Goal: Task Accomplishment & Management: Manage account settings

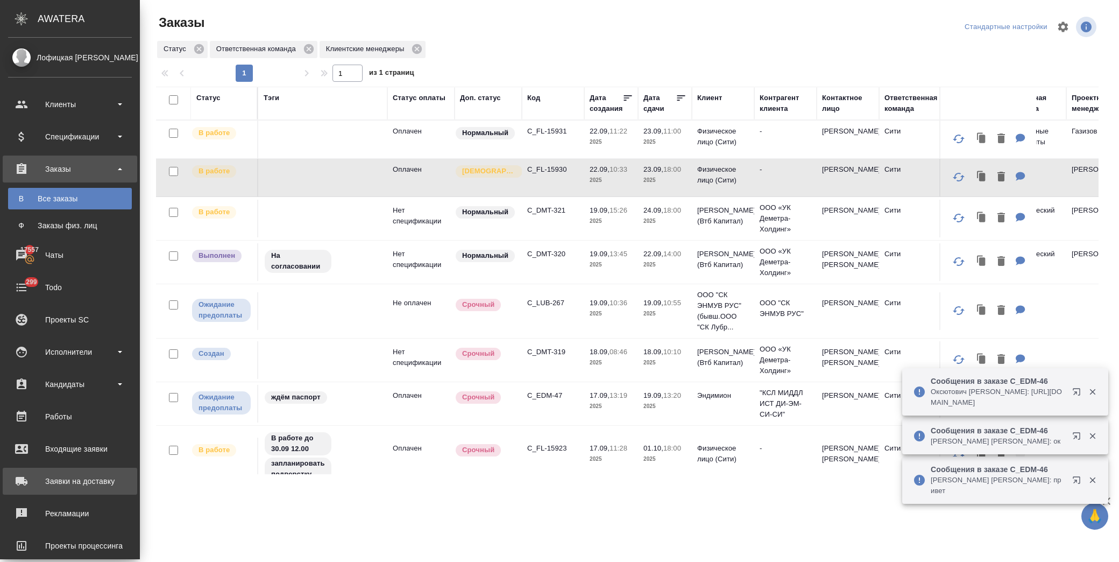
click at [73, 477] on div "Заявки на доставку" at bounding box center [70, 481] width 124 height 16
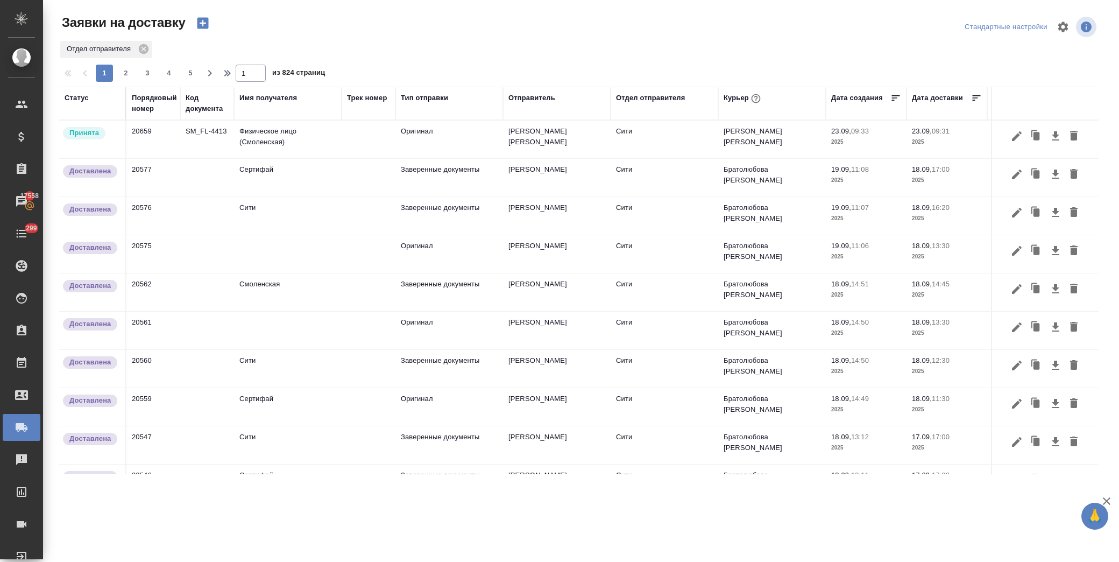
drag, startPoint x: 665, startPoint y: 15, endPoint x: 567, endPoint y: 47, distance: 103.6
click at [665, 15] on div at bounding box center [582, 27] width 349 height 26
click at [201, 20] on icon "button" at bounding box center [202, 23] width 11 height 11
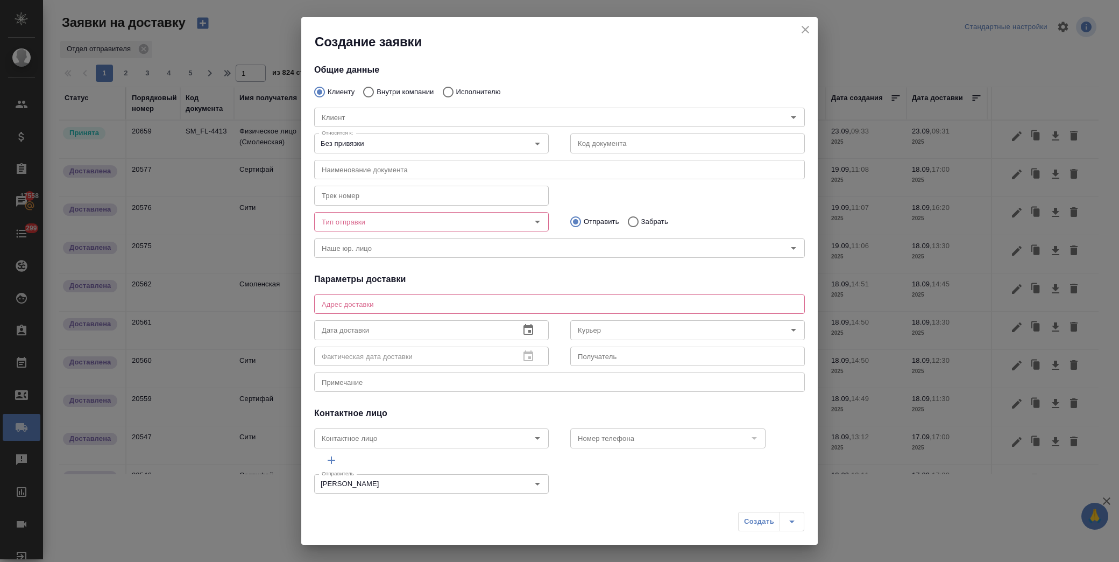
click at [391, 89] on p "Внутри компании" at bounding box center [405, 92] width 57 height 11
click at [377, 89] on input "Внутри компании" at bounding box center [366, 92] width 19 height 23
radio input "true"
click at [476, 93] on div "Команда Команда" at bounding box center [559, 116] width 512 height 47
click at [443, 90] on input "Исполнителю" at bounding box center [446, 92] width 19 height 23
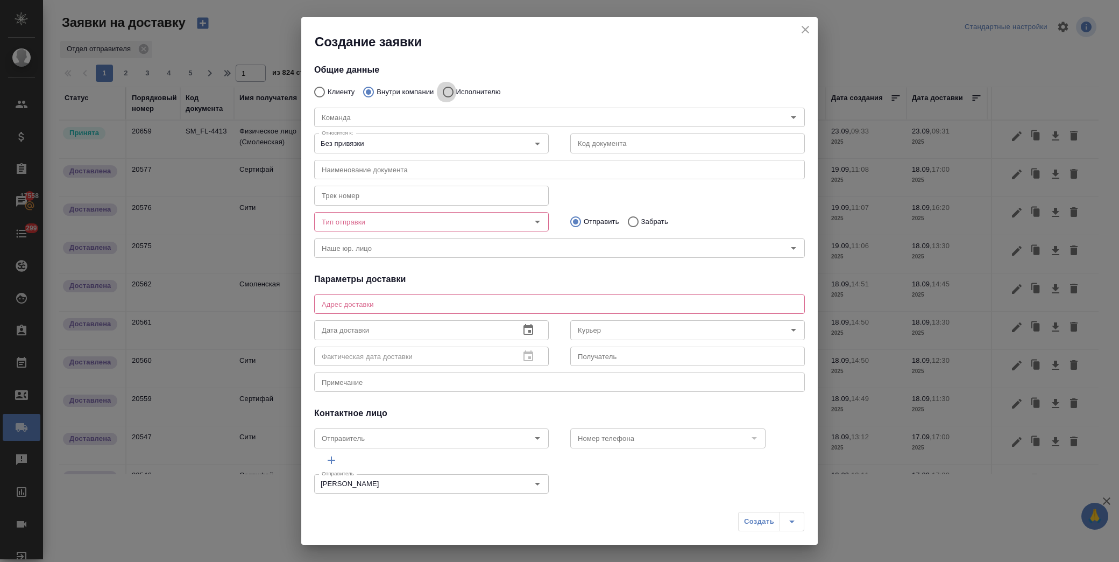
radio input "true"
click at [403, 116] on input "Исполнитель" at bounding box center [533, 117] width 432 height 13
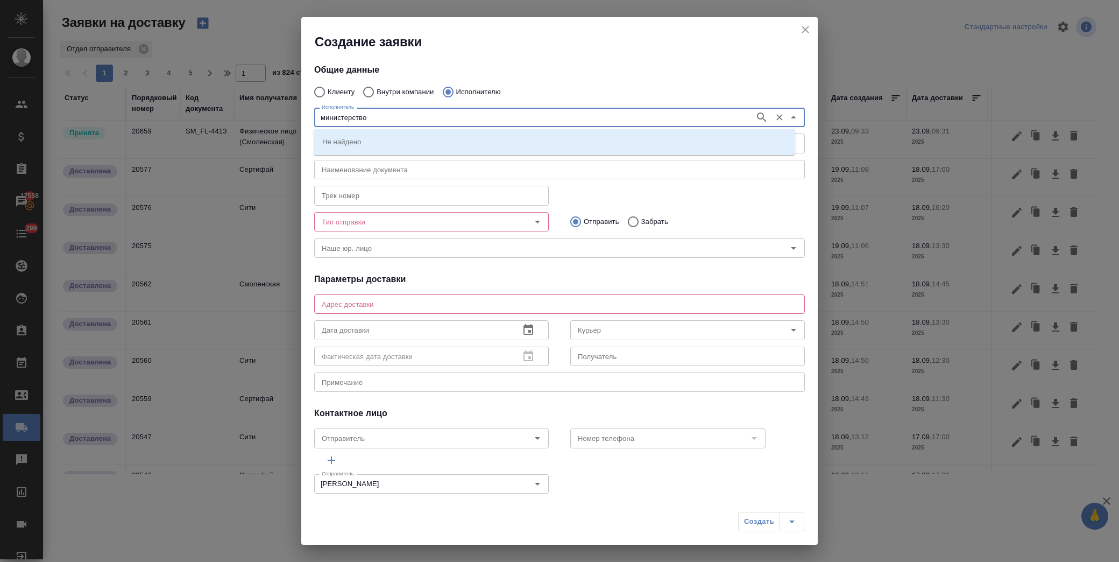
type input "министерство"
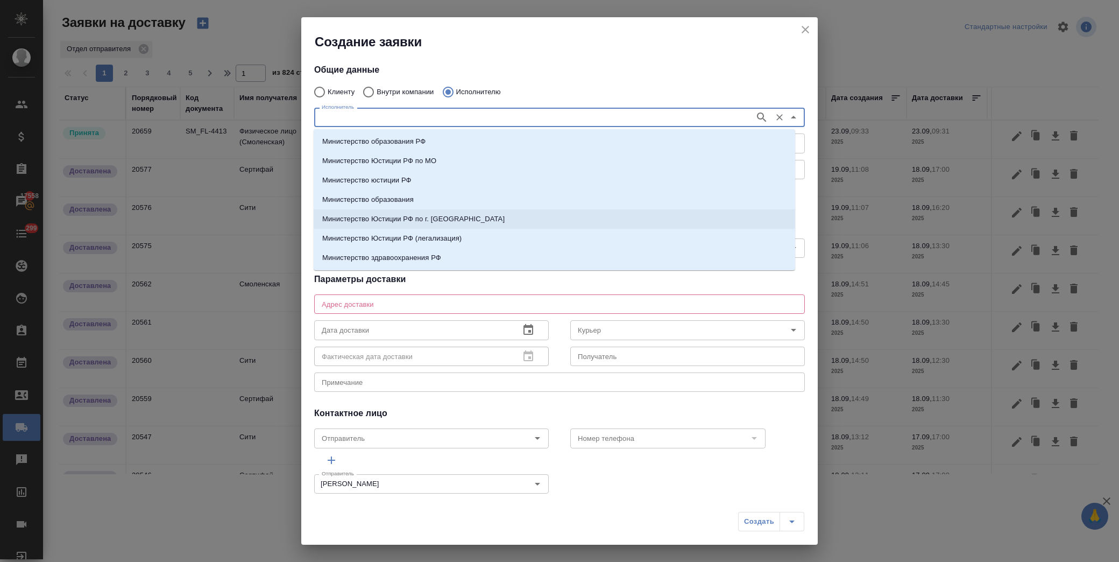
click at [386, 214] on p "Министерство Юстиции РФ по г. Москве" at bounding box center [413, 219] width 182 height 11
type textarea "ул. Кржижановского, д. 13, корп. 1"
type input "Министерство Юстиции РФ по г. Москве"
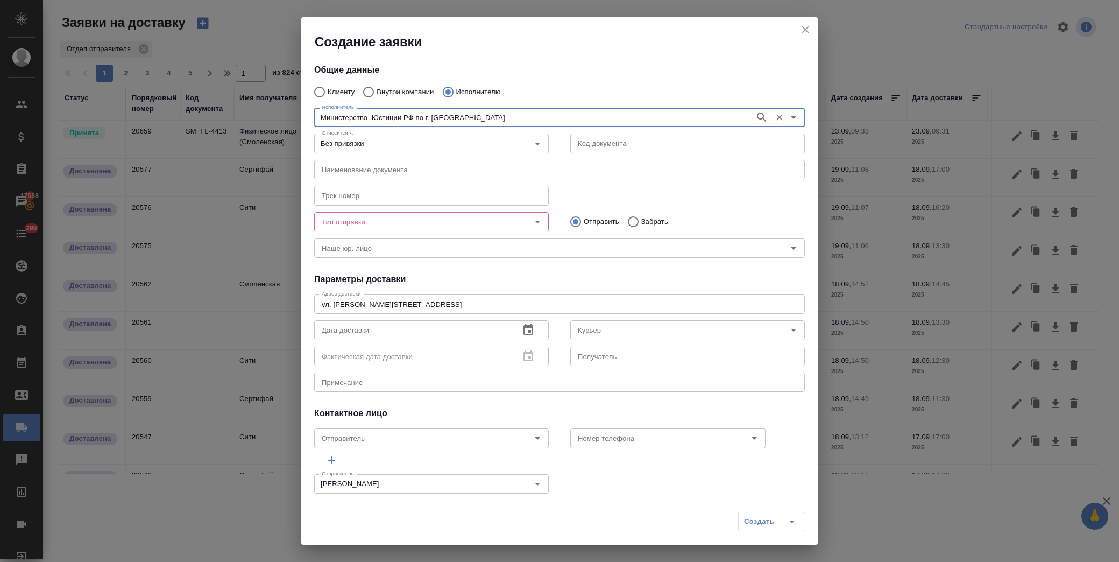
type input "Министерство Юстиции РФ по г. Москве"
click at [522, 223] on div at bounding box center [530, 221] width 28 height 15
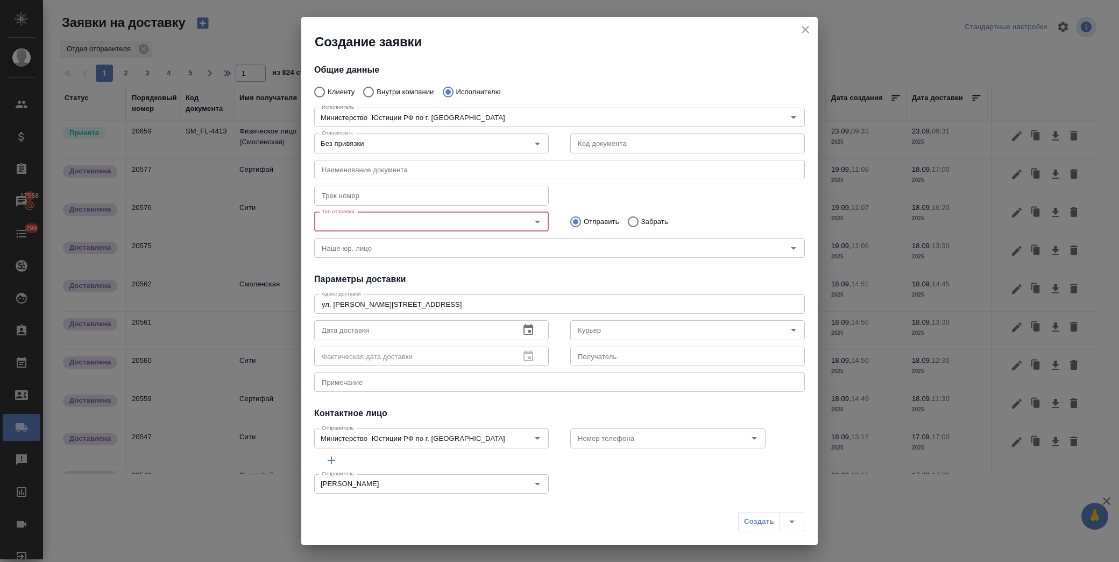
click at [535, 218] on icon "Open" at bounding box center [537, 221] width 13 height 13
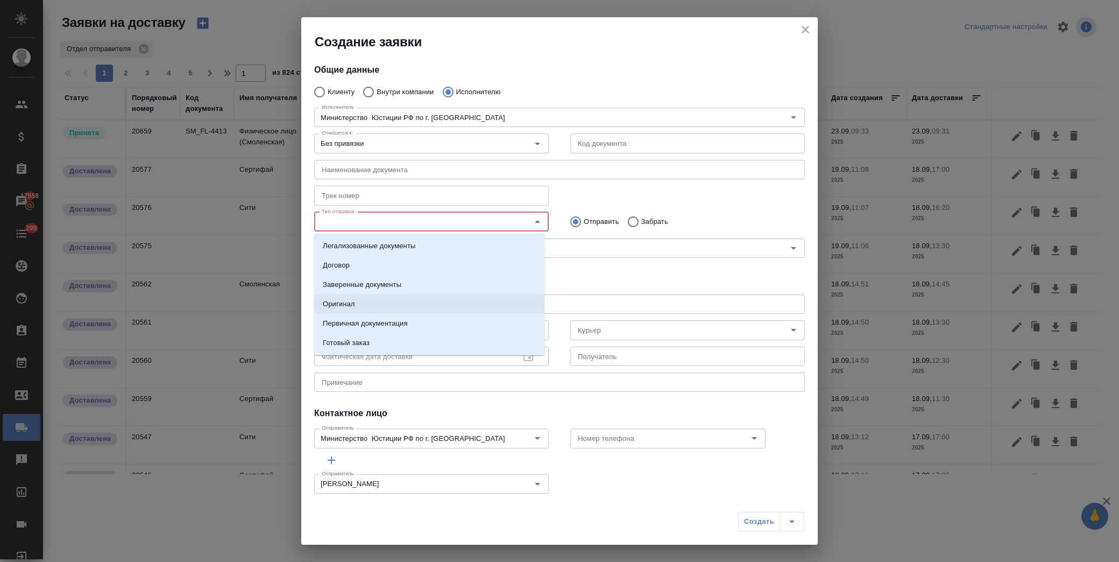
click at [389, 303] on li "Оригинал" at bounding box center [429, 303] width 230 height 19
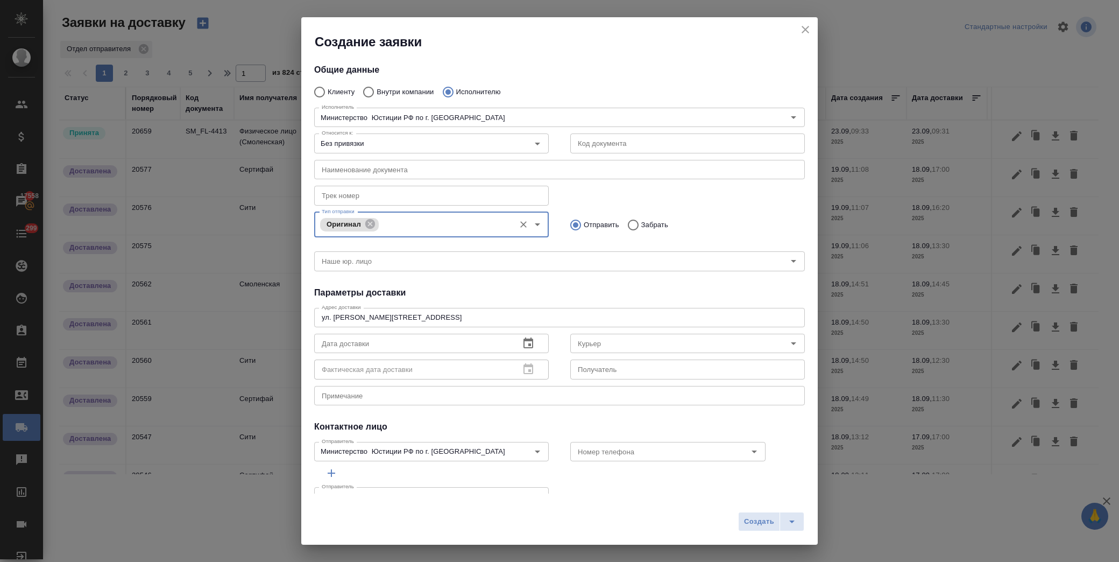
click at [573, 221] on input "Отправить" at bounding box center [573, 225] width 19 height 23
click at [529, 342] on icon "button" at bounding box center [528, 343] width 13 height 13
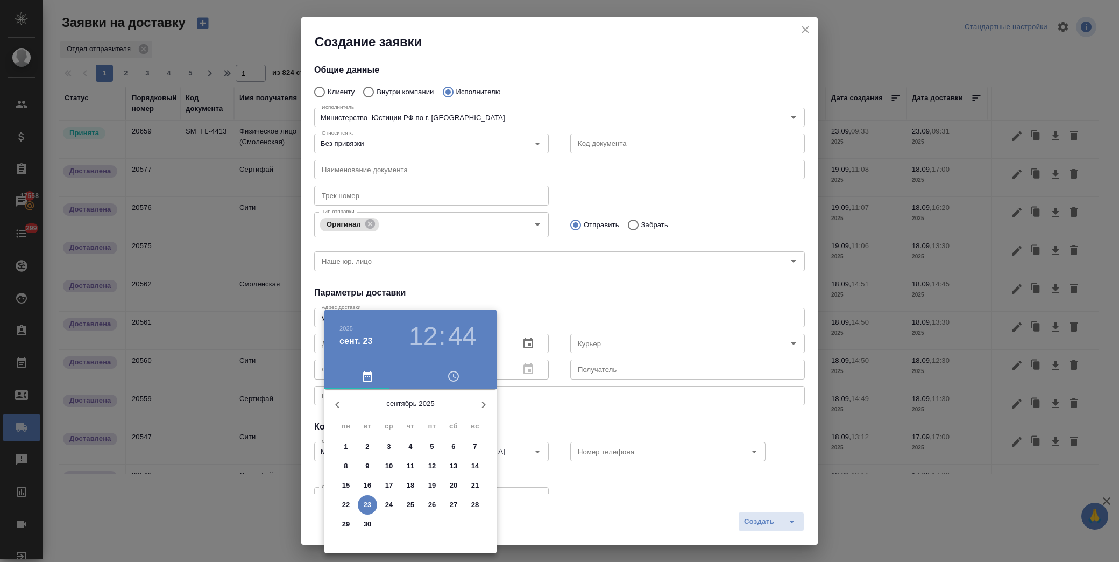
click at [343, 505] on p "22" at bounding box center [346, 504] width 8 height 11
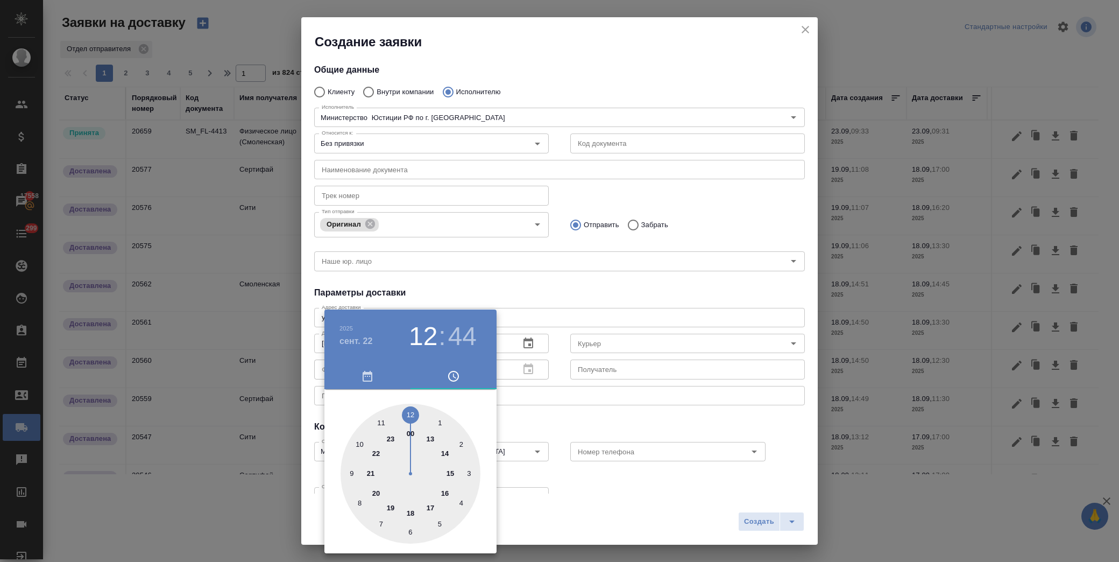
click at [380, 422] on div at bounding box center [410, 473] width 140 height 140
click at [412, 410] on div at bounding box center [410, 473] width 140 height 140
type input "22.09.2025 11:00"
click at [616, 342] on div at bounding box center [559, 281] width 1119 height 562
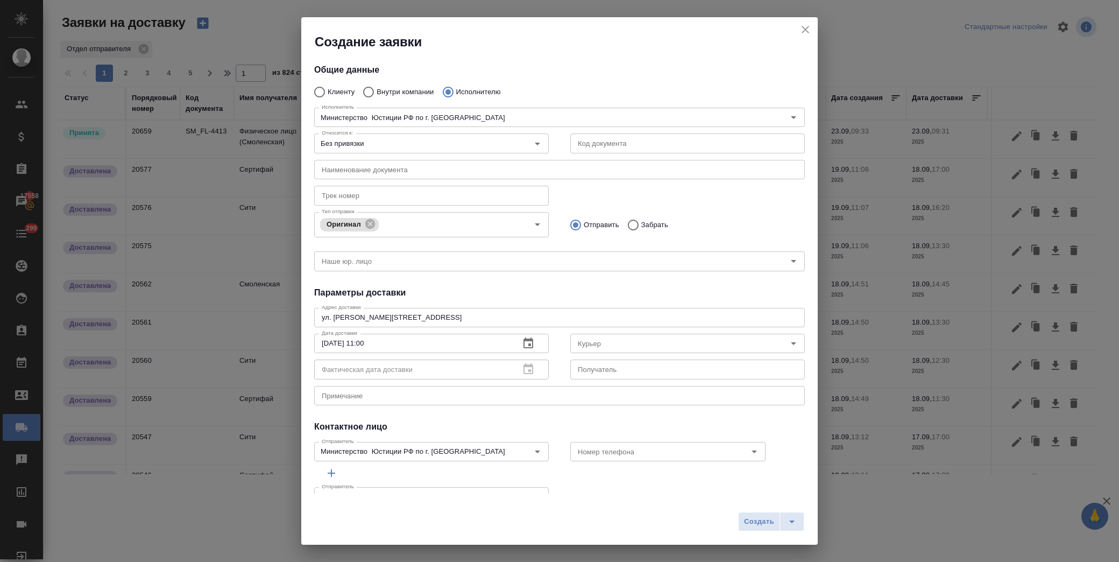
click at [613, 339] on input "Курьер" at bounding box center [669, 343] width 192 height 13
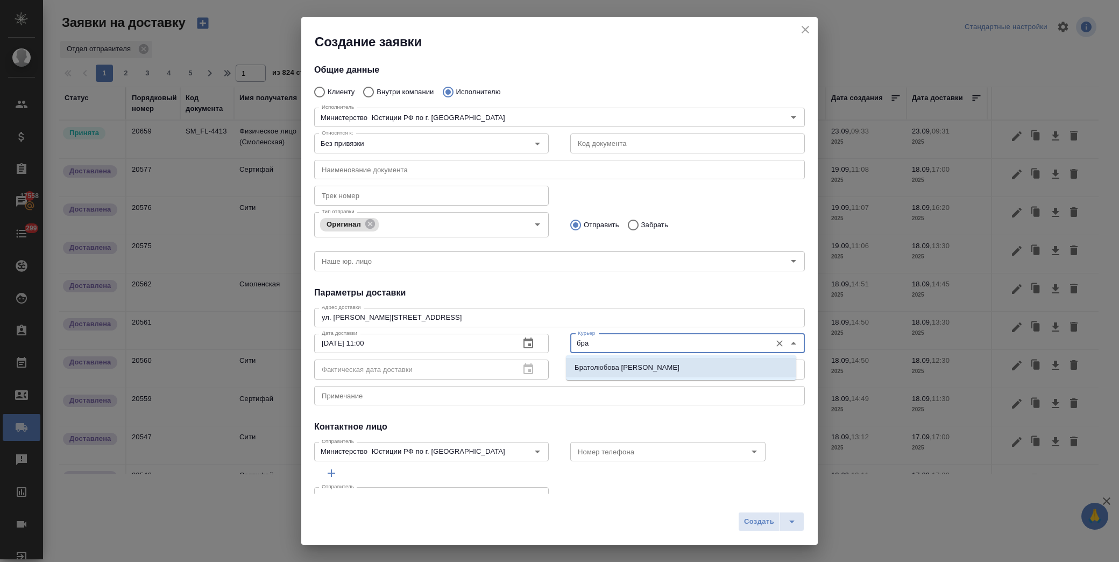
click at [665, 365] on li "Братолюбова Наталья" at bounding box center [681, 367] width 230 height 19
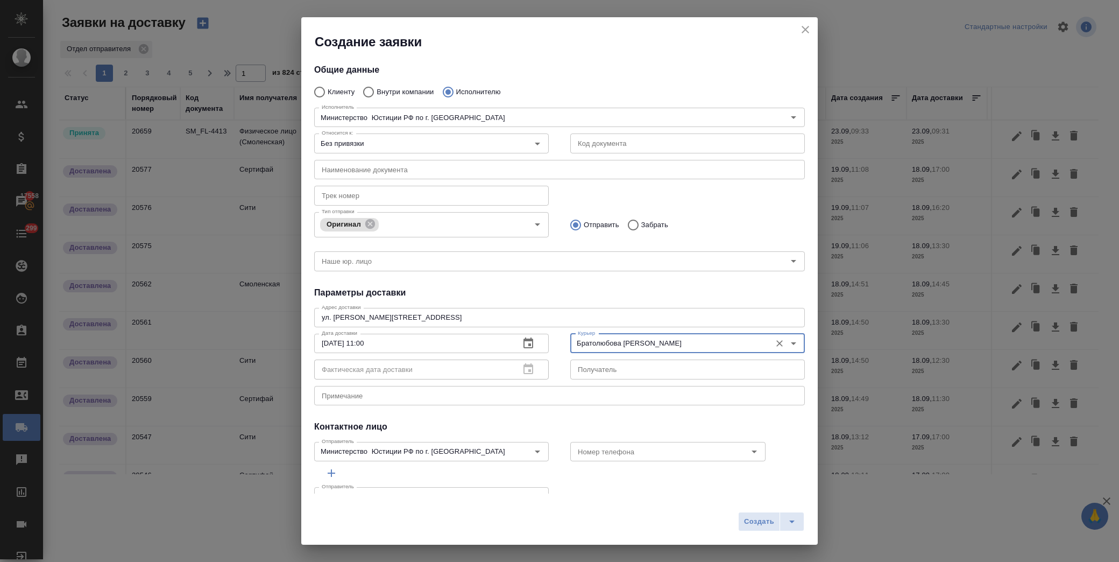
type input "Братолюбова Наталья"
click at [749, 509] on div "Создать" at bounding box center [559, 525] width 516 height 38
click at [748, 516] on button "Создать" at bounding box center [759, 521] width 42 height 19
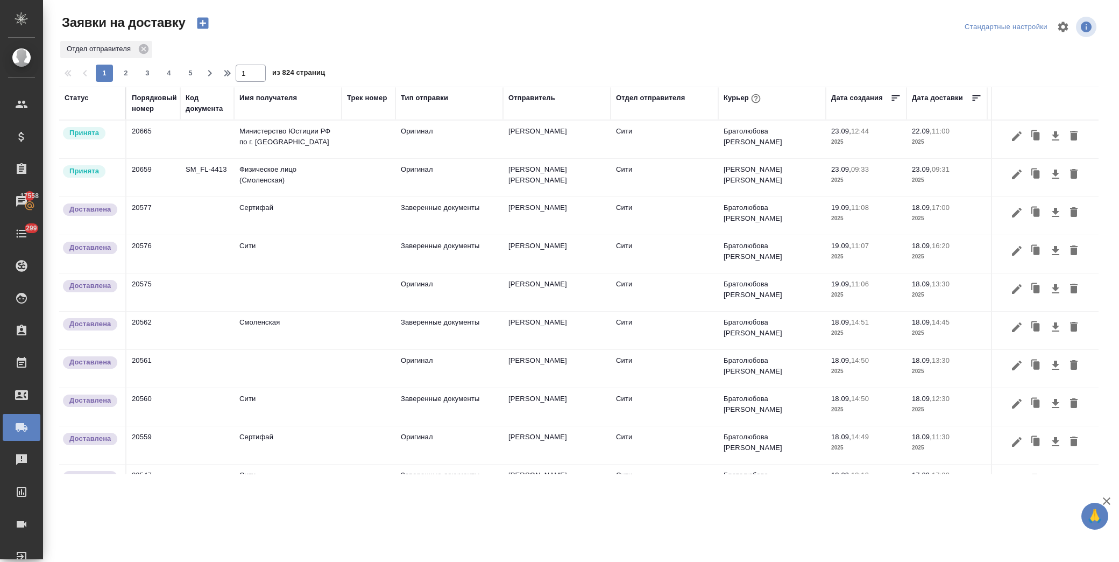
click at [202, 23] on icon "button" at bounding box center [202, 23] width 15 height 15
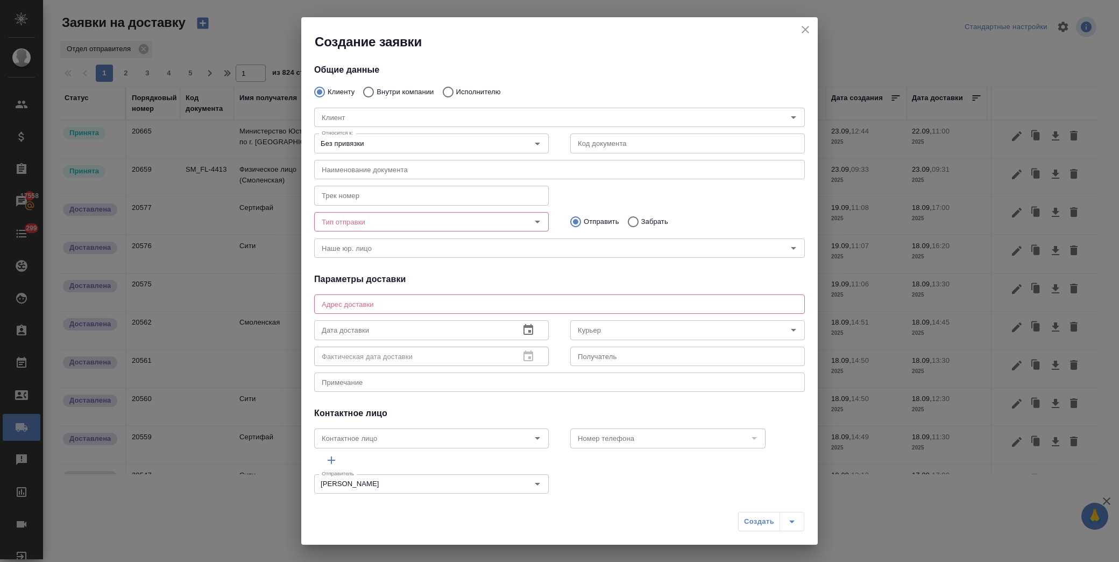
click at [456, 91] on p "Исполнителю" at bounding box center [478, 92] width 45 height 11
click at [456, 91] on input "Исполнителю" at bounding box center [446, 92] width 19 height 23
radio input "true"
click at [471, 208] on div "Тип отправки Тип отправки" at bounding box center [431, 221] width 235 height 26
click at [471, 212] on div "Тип отправки" at bounding box center [431, 221] width 235 height 19
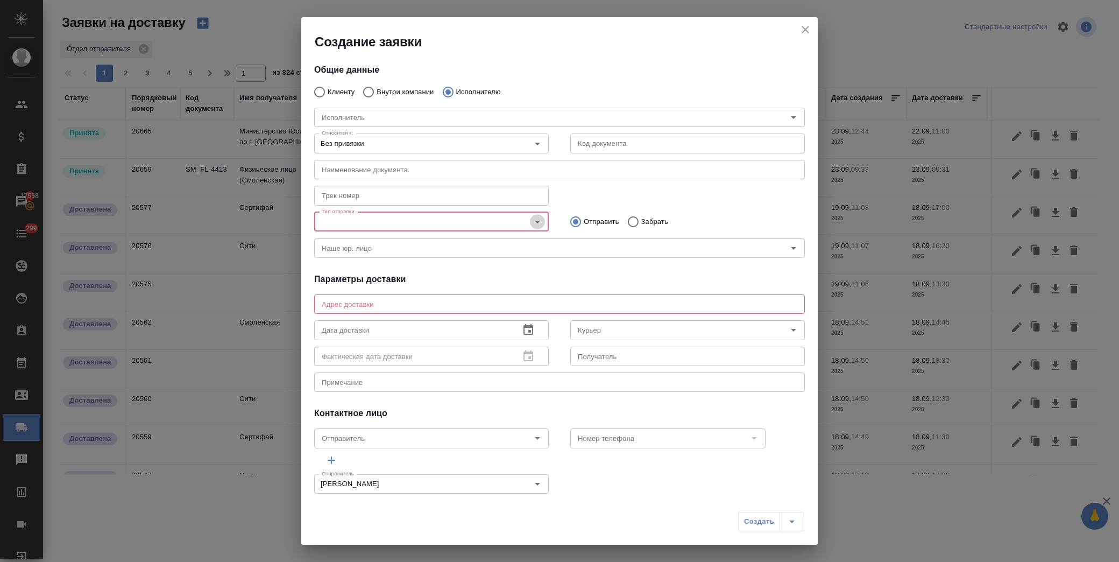
click at [535, 221] on icon "Open" at bounding box center [537, 222] width 5 height 3
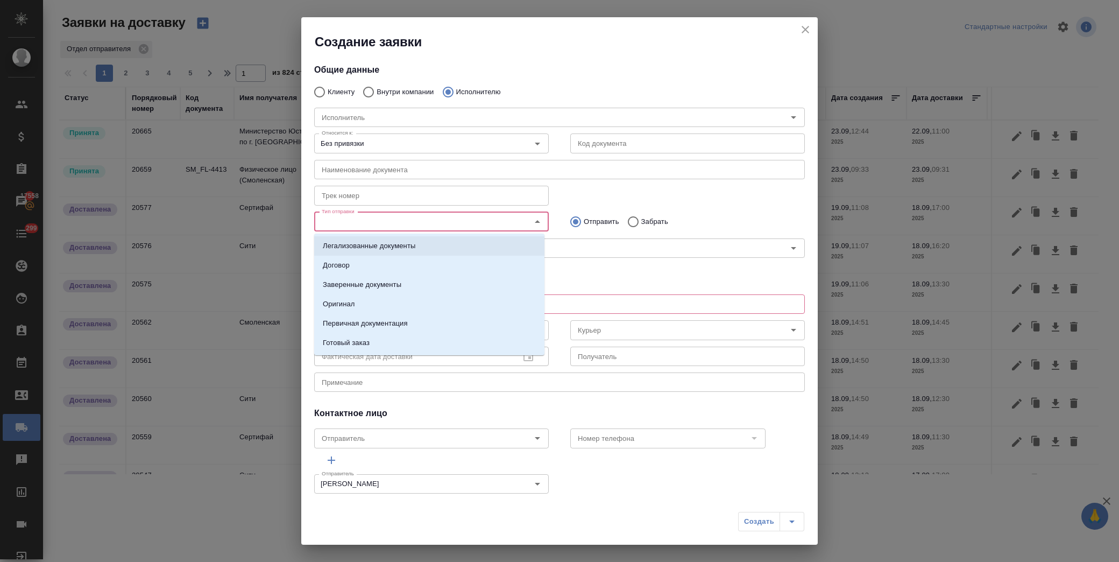
click at [386, 249] on p "Легализованные документы" at bounding box center [369, 245] width 93 height 11
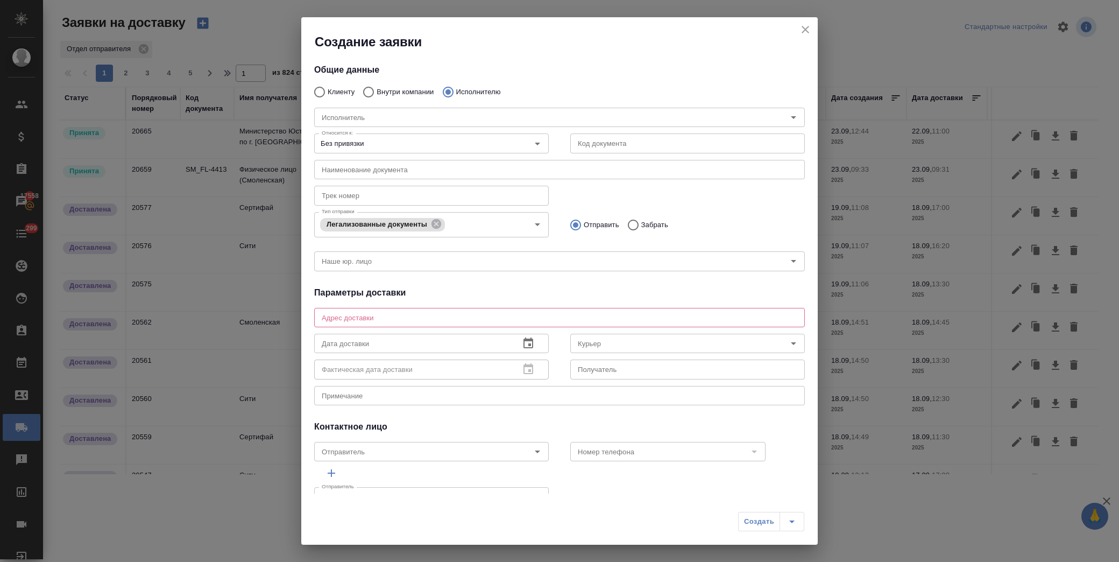
click at [641, 219] on p "Забрать" at bounding box center [654, 224] width 27 height 11
click at [639, 219] on input "Забрать" at bounding box center [631, 225] width 19 height 23
radio input "true"
click at [391, 316] on textarea at bounding box center [560, 317] width 476 height 8
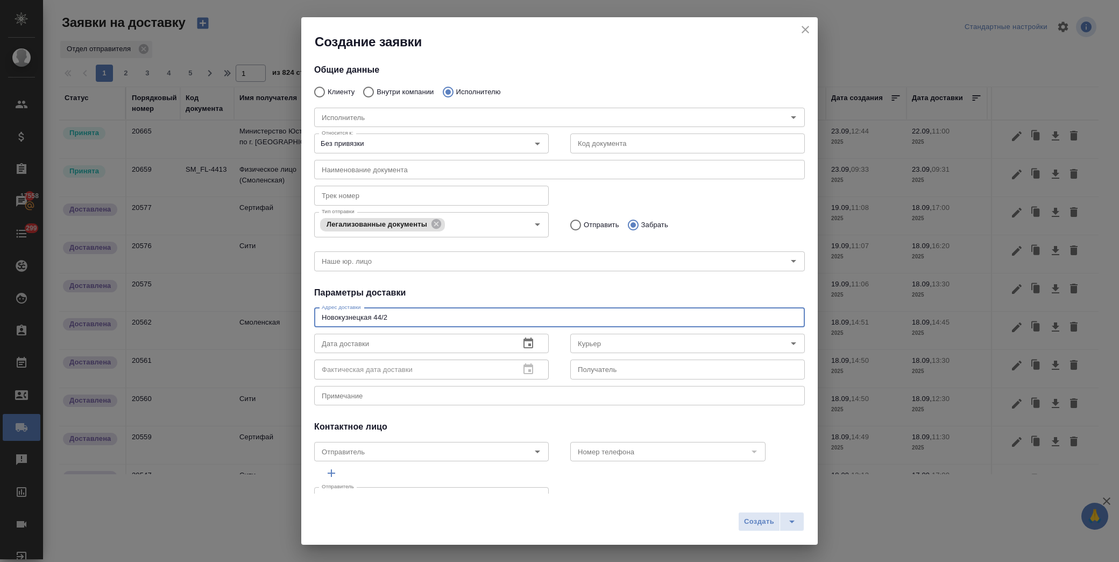
type textarea "Новокузнецкая 44/2"
click at [438, 284] on div "Общие данные Клиенту Внутри компании Исполнителю Исполнитель Исполнитель Относи…" at bounding box center [559, 272] width 516 height 443
click at [628, 335] on div "Курьер" at bounding box center [687, 343] width 235 height 19
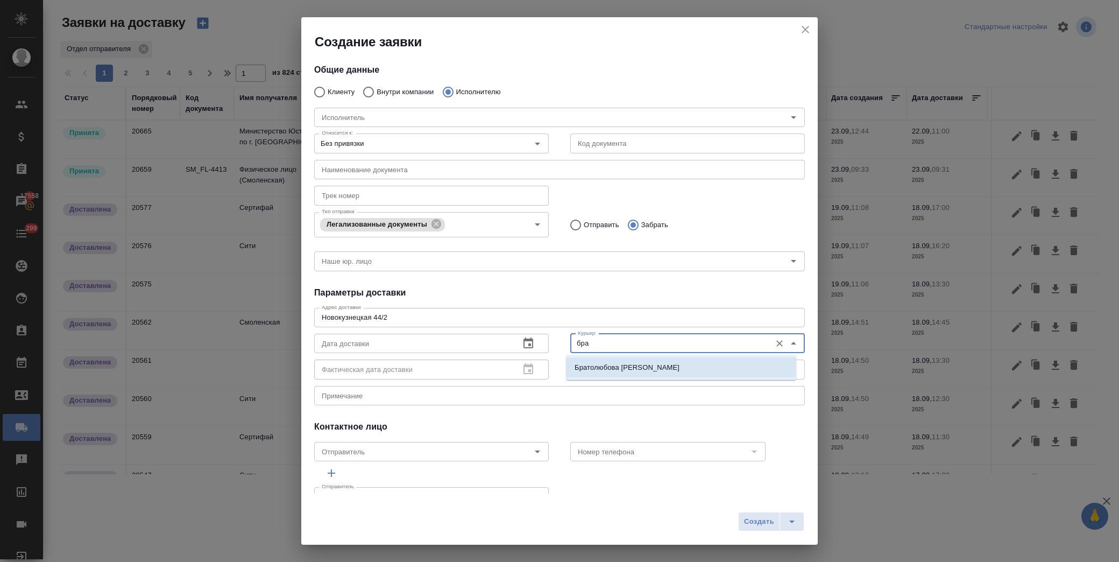
click at [592, 365] on p "Братолюбова Наталья" at bounding box center [626, 367] width 105 height 11
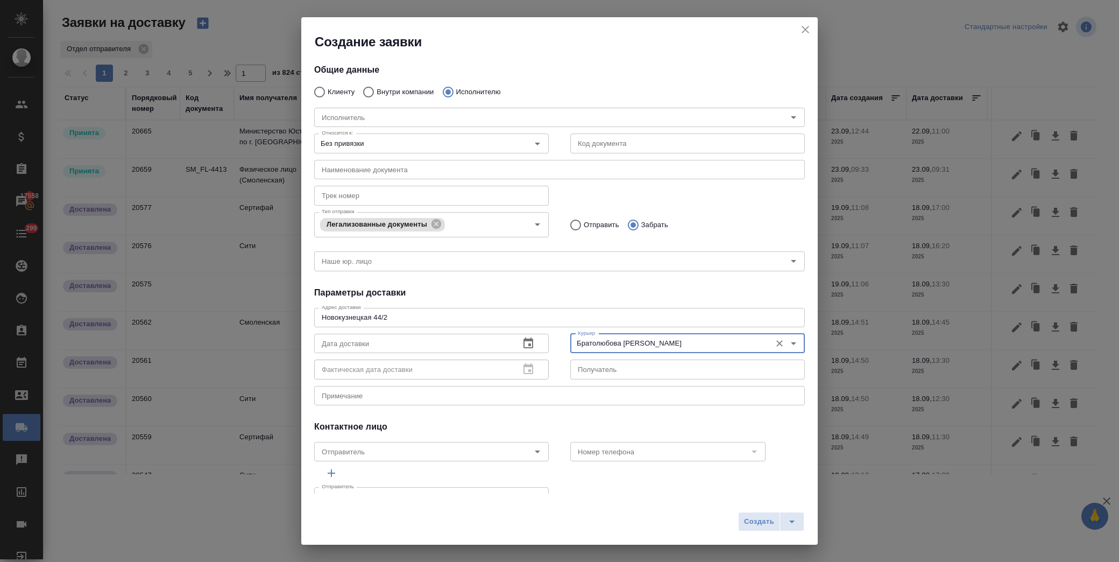
type input "Братолюбова Наталья"
click at [529, 340] on icon "button" at bounding box center [528, 343] width 13 height 13
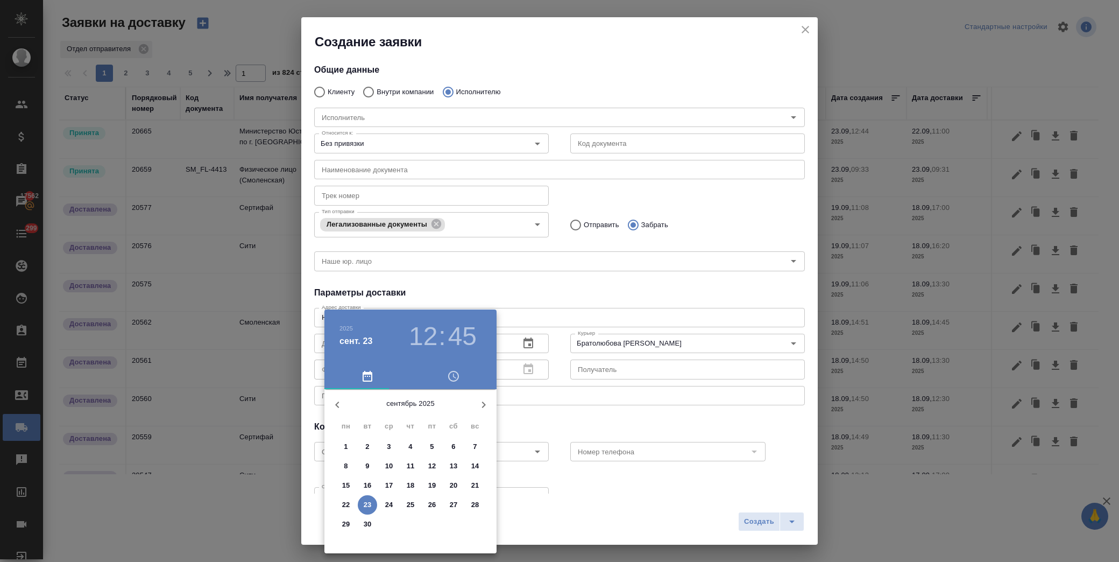
click at [351, 501] on span "22" at bounding box center [345, 504] width 19 height 11
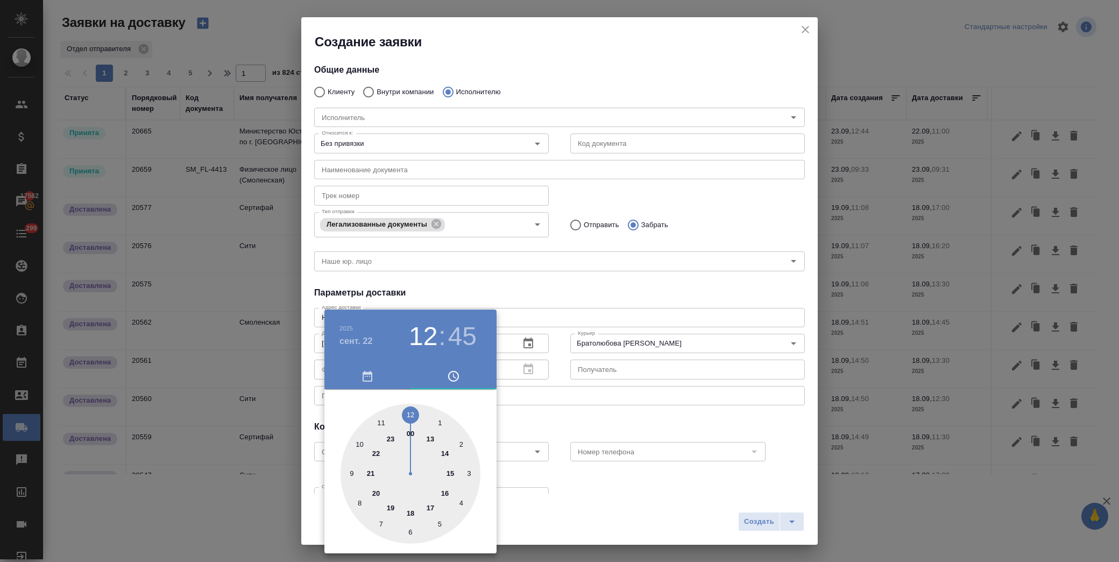
click at [429, 434] on div at bounding box center [410, 473] width 140 height 140
click at [410, 413] on div at bounding box center [410, 473] width 140 height 140
type input "22.09.2025 13:00"
click at [558, 288] on div at bounding box center [559, 281] width 1119 height 562
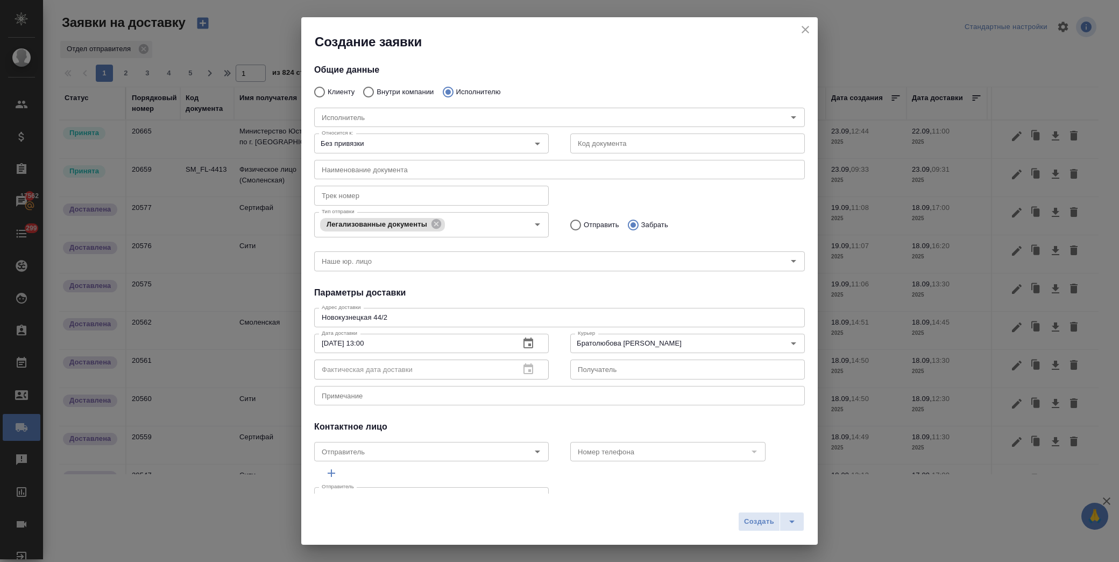
click at [409, 400] on div "x Примечание" at bounding box center [559, 395] width 491 height 19
type textarea "минюст-новокузнецкая"
click at [447, 415] on div "Общие данные Клиенту Внутри компании Исполнителю Исполнитель Исполнитель Относи…" at bounding box center [559, 272] width 516 height 443
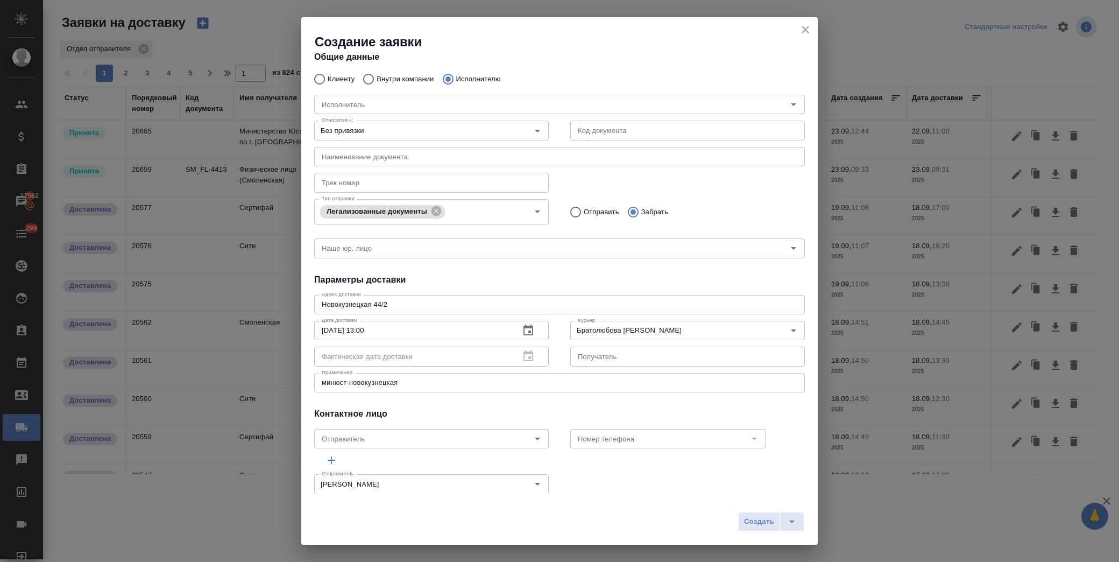
scroll to position [25, 0]
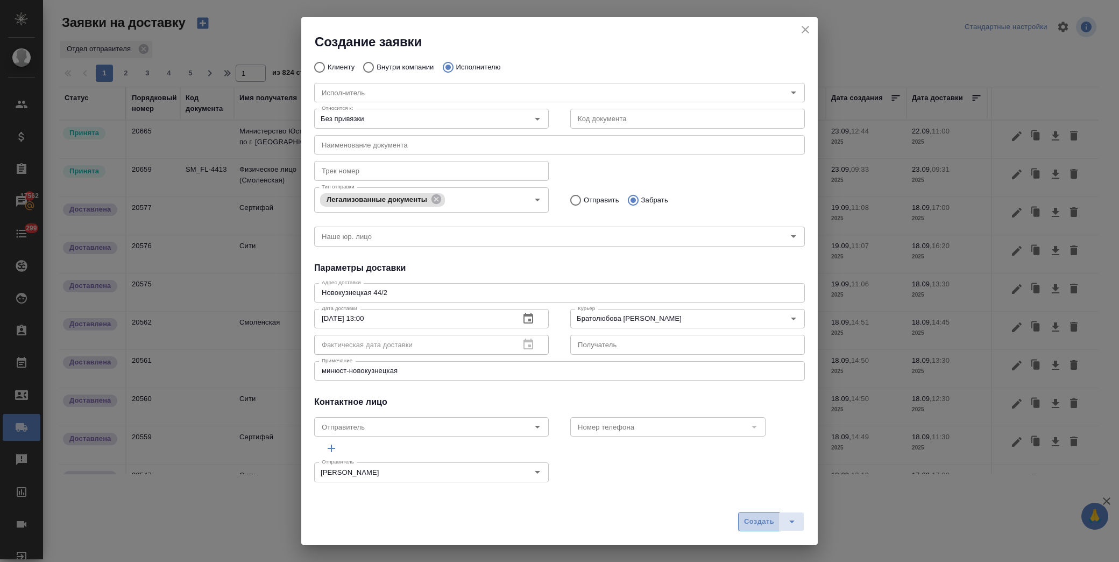
click at [757, 515] on span "Создать" at bounding box center [759, 521] width 30 height 12
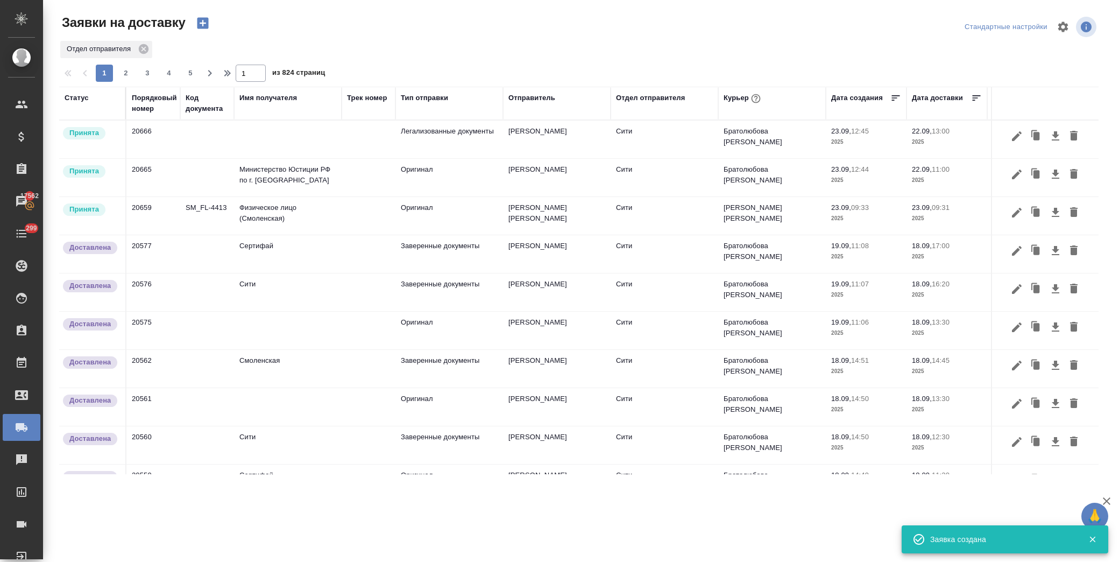
click at [202, 27] on icon "button" at bounding box center [202, 23] width 11 height 11
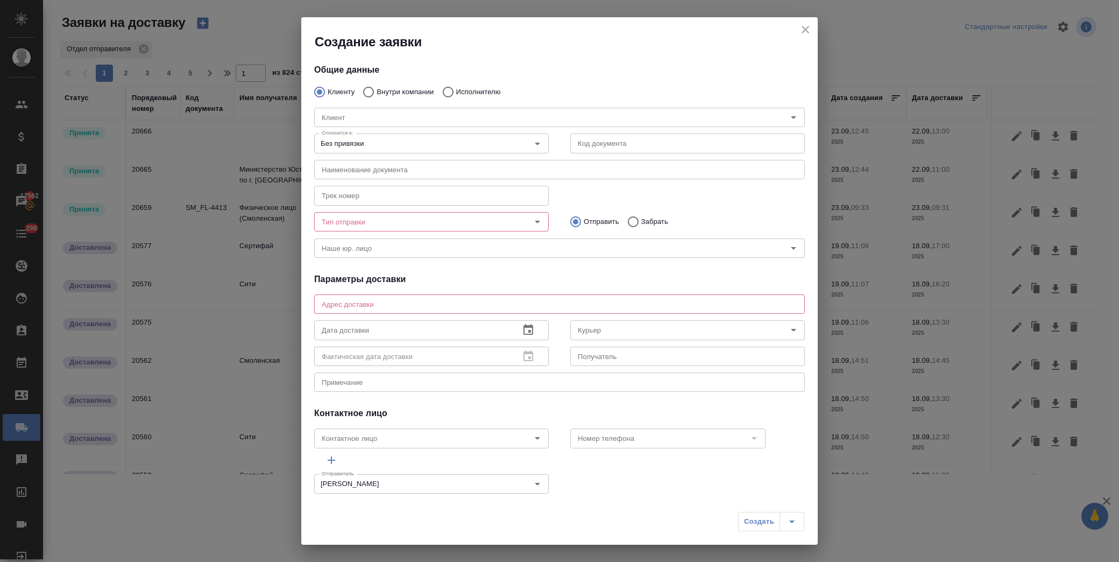
click at [372, 93] on input "Внутри компании" at bounding box center [366, 92] width 19 height 23
radio input "true"
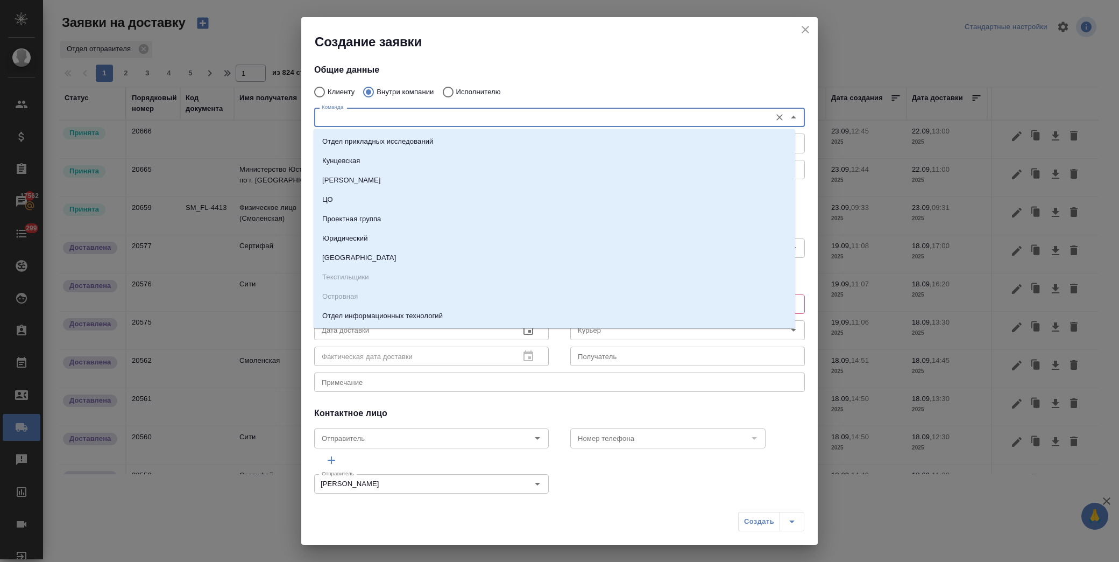
click at [359, 113] on input "Команда" at bounding box center [541, 117] width 448 height 13
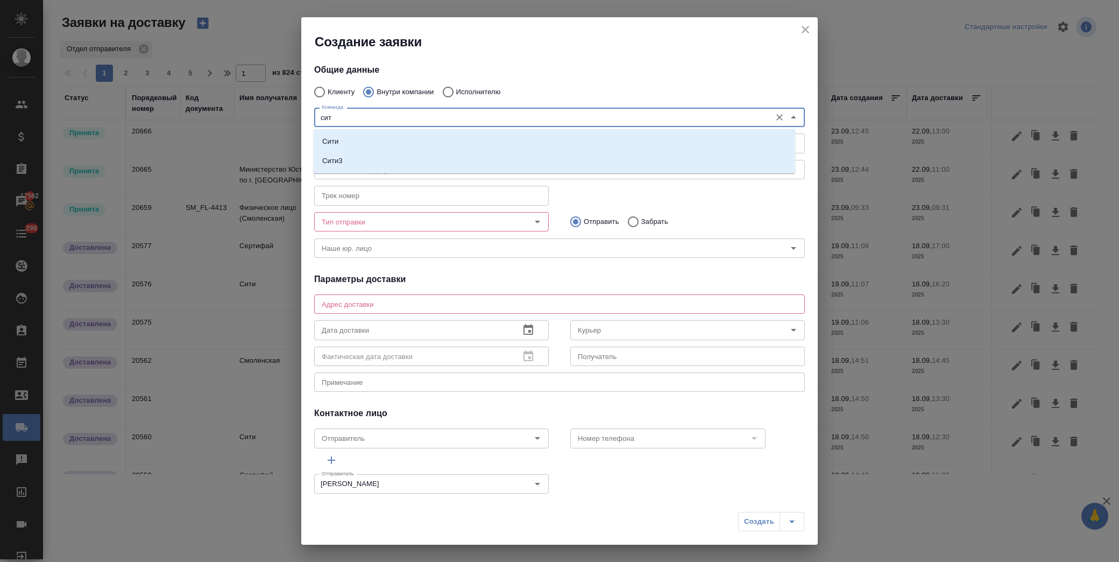
type input "сити"
click at [347, 144] on li "Сити" at bounding box center [554, 141] width 481 height 19
type textarea "Пресненская набережная, д. 10, Башня на Набережной, блок С, -1 этаж, зона ритей…"
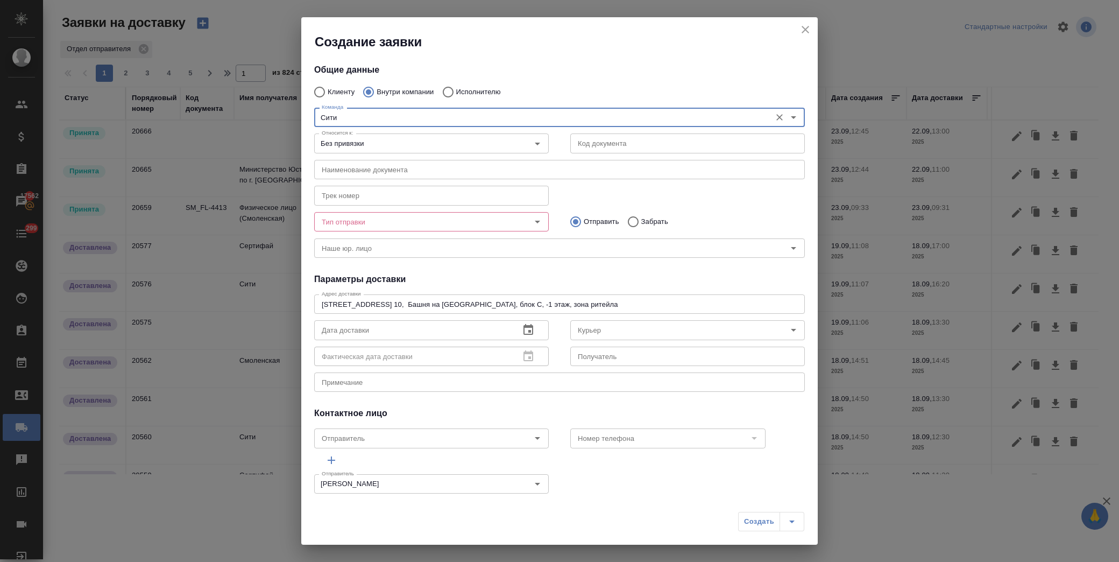
type input "Сити"
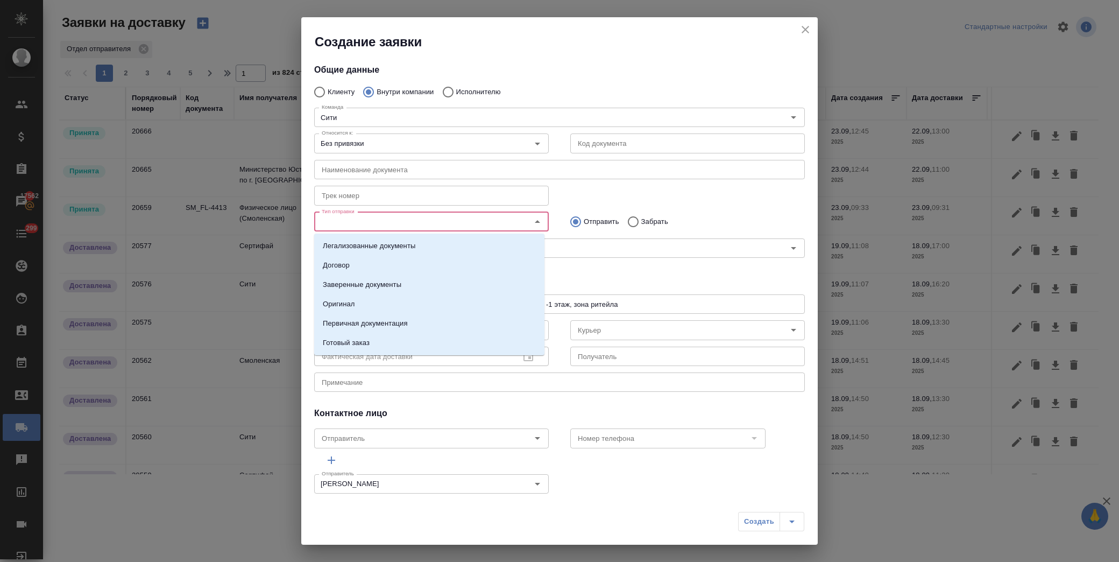
drag, startPoint x: 407, startPoint y: 224, endPoint x: 517, endPoint y: 223, distance: 110.8
click at [409, 224] on input "Тип отправки" at bounding box center [413, 221] width 192 height 13
click at [360, 342] on p "Готовый заказ" at bounding box center [346, 342] width 47 height 11
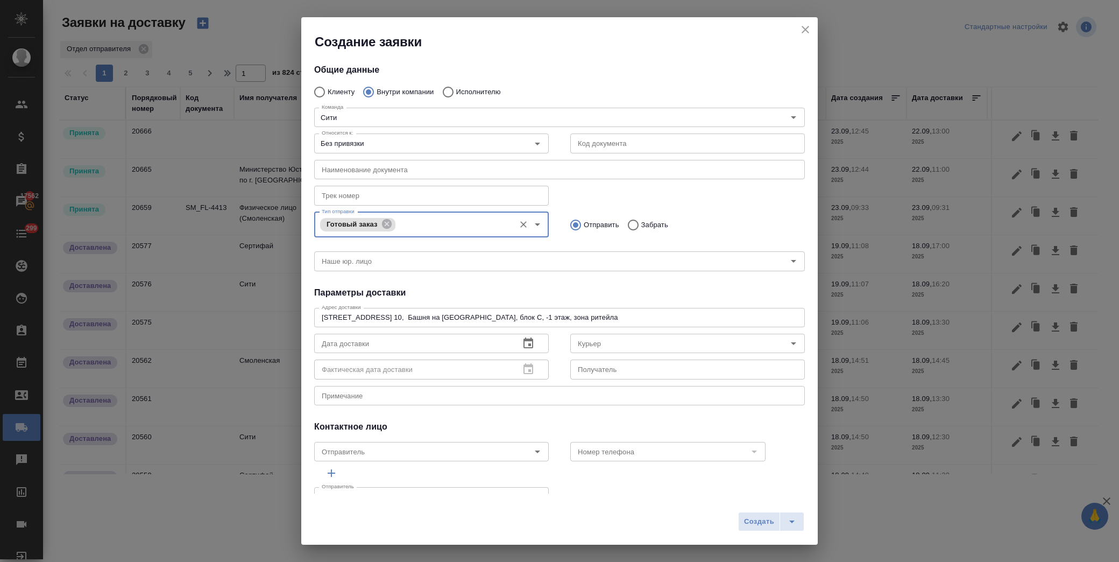
click at [347, 341] on input "text" at bounding box center [412, 343] width 197 height 19
click at [526, 345] on icon "button" at bounding box center [528, 343] width 13 height 13
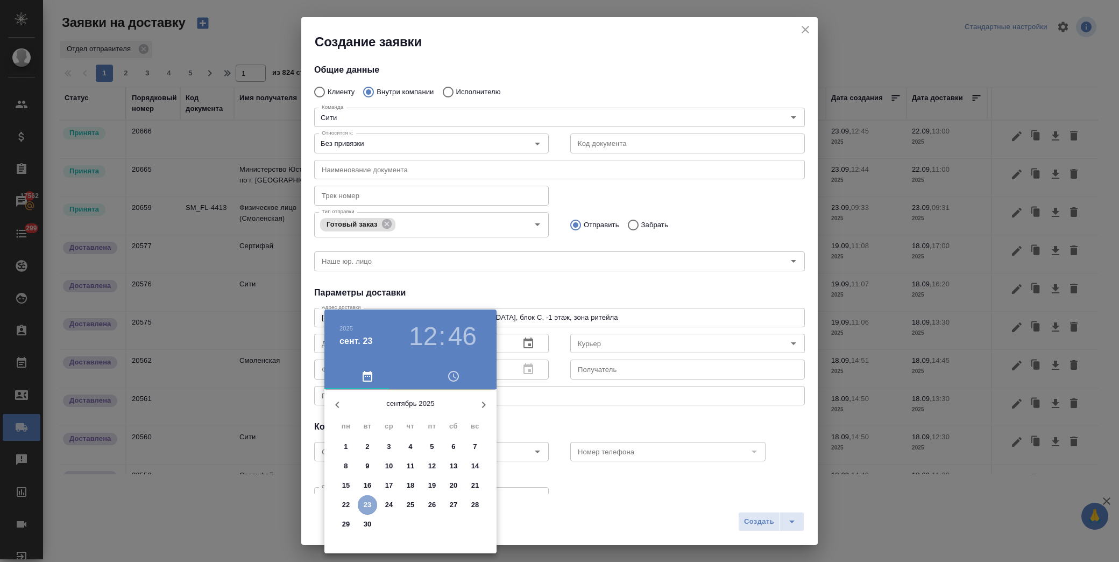
click at [370, 504] on p "23" at bounding box center [368, 504] width 8 height 11
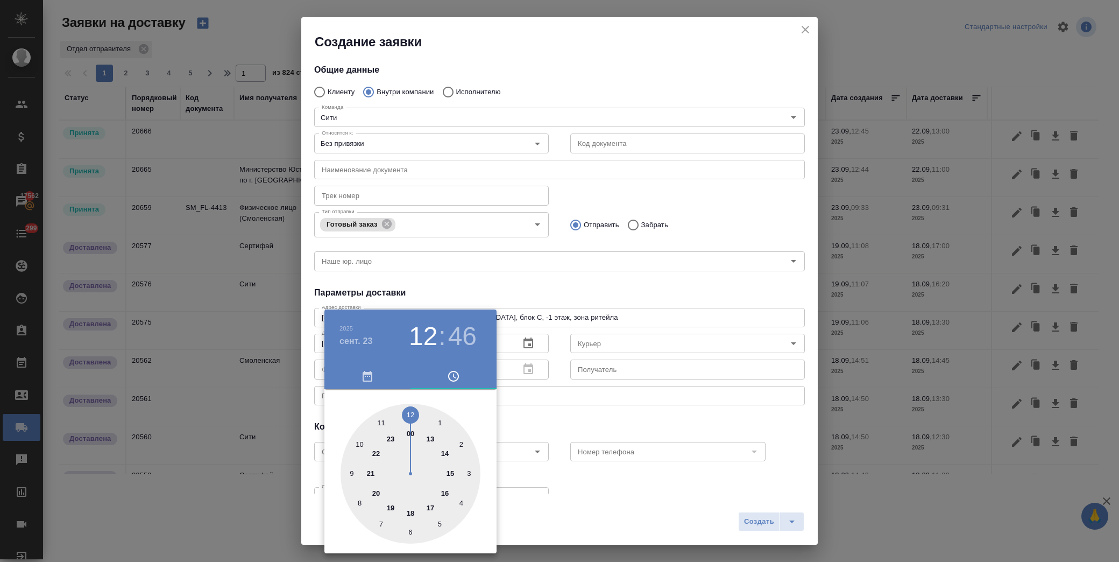
click at [448, 452] on div at bounding box center [410, 473] width 140 height 140
click at [410, 415] on div at bounding box center [410, 473] width 140 height 140
type input "23.09.2025 14:00"
click at [571, 413] on div at bounding box center [559, 281] width 1119 height 562
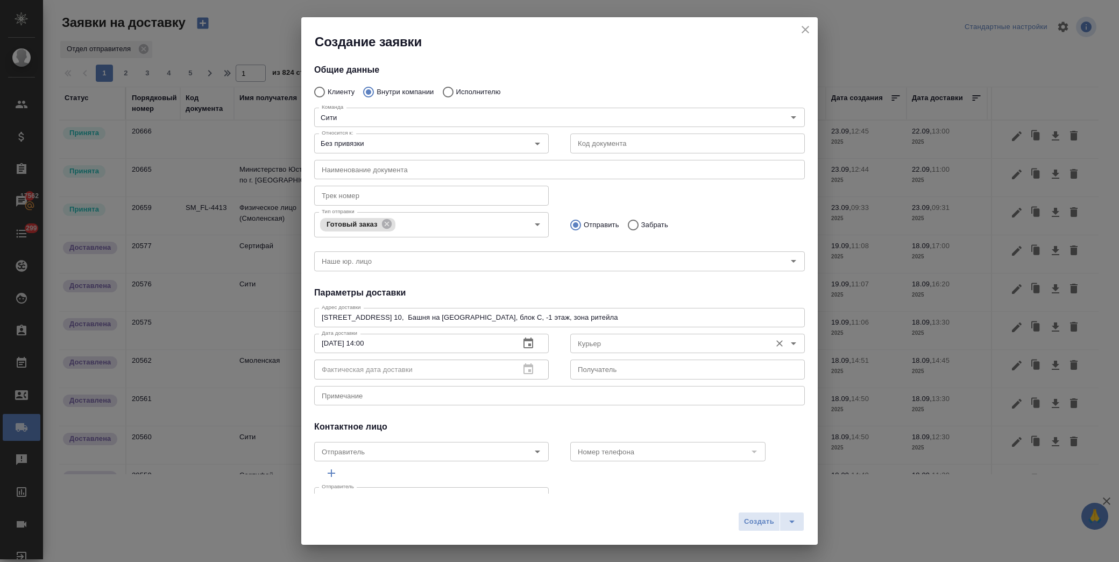
click at [635, 340] on input "Курьер" at bounding box center [669, 343] width 192 height 13
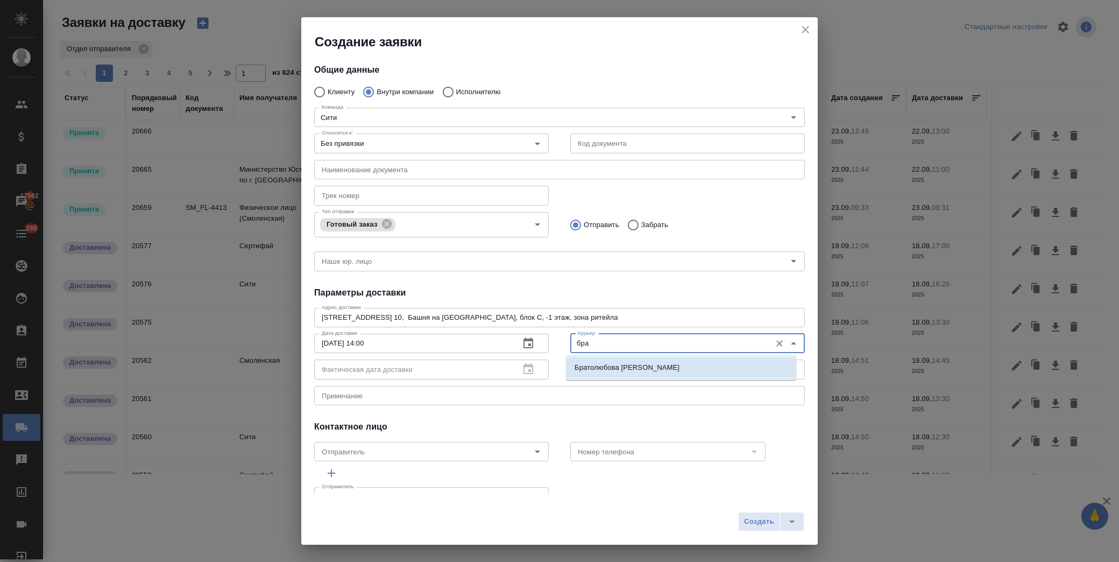
click at [644, 364] on p "Братолюбова Наталья" at bounding box center [626, 367] width 105 height 11
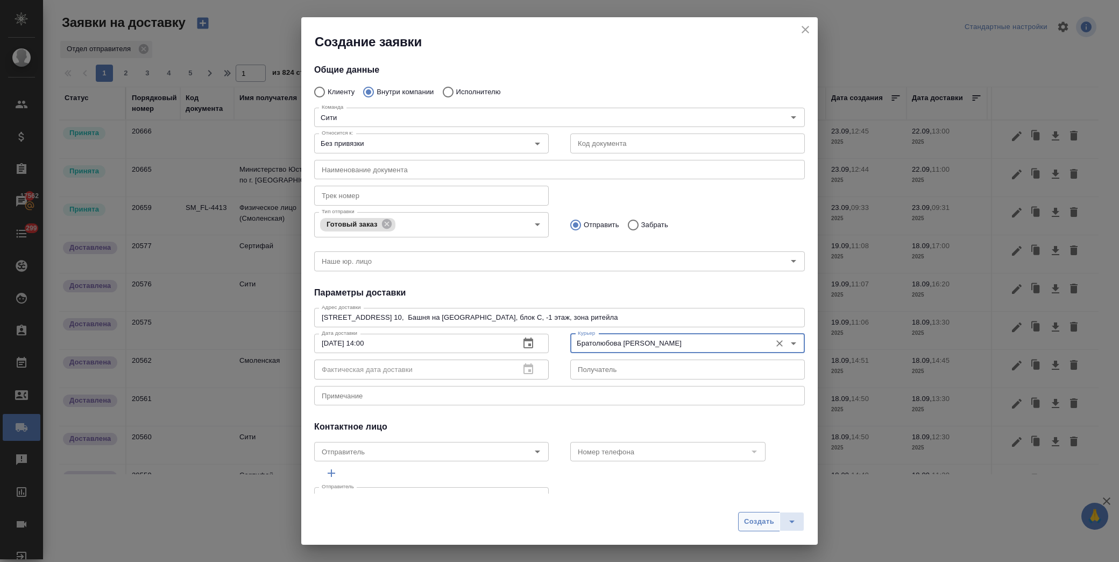
type input "Братолюбова Наталья"
click at [751, 527] on span "Создать" at bounding box center [759, 521] width 30 height 12
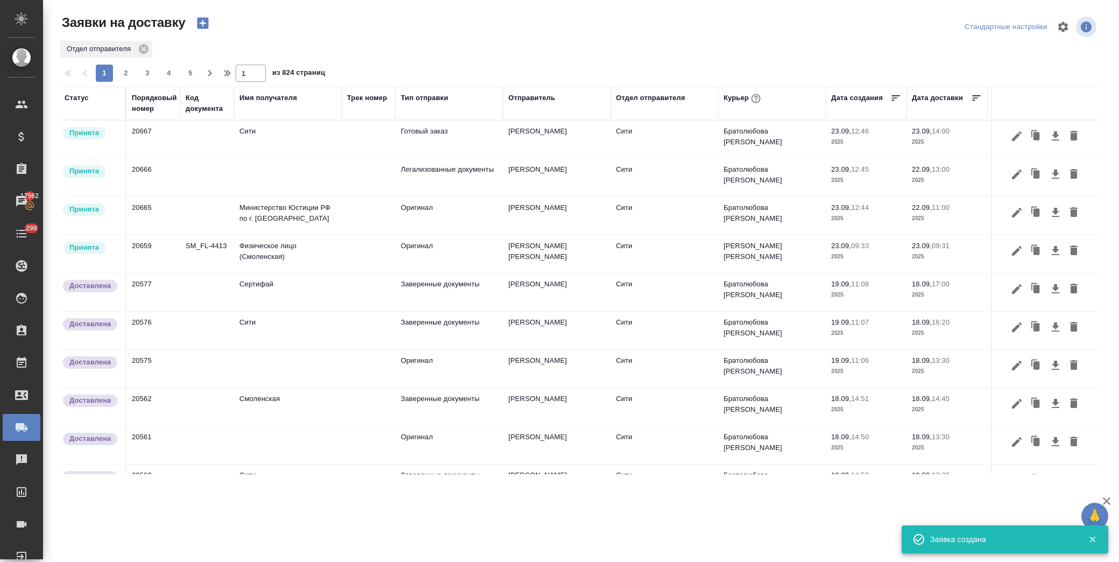
click at [284, 132] on td "Сити" at bounding box center [288, 139] width 108 height 38
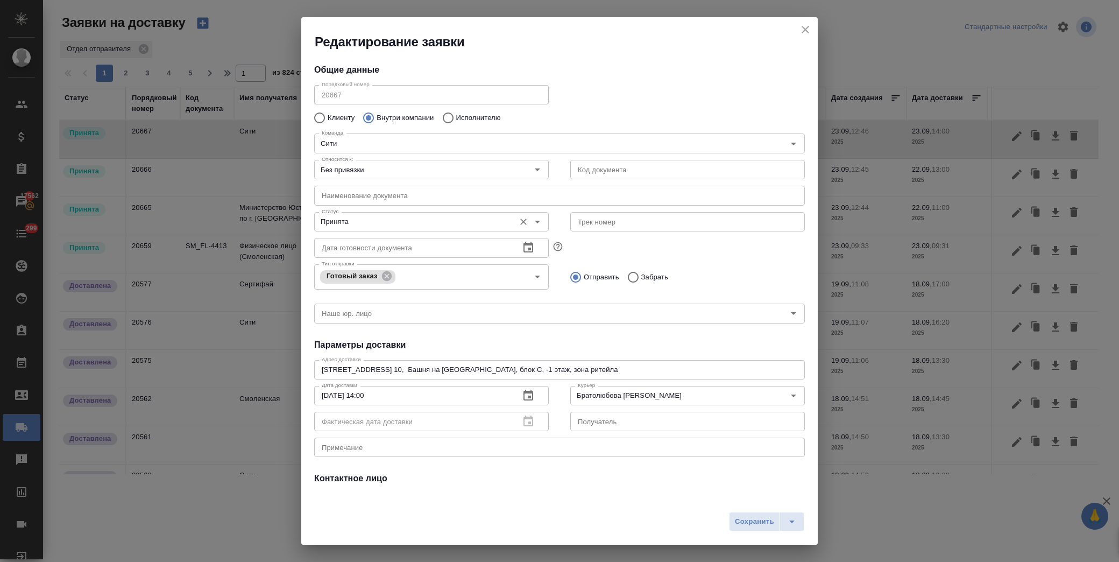
click at [389, 221] on input "Принята" at bounding box center [413, 221] width 192 height 13
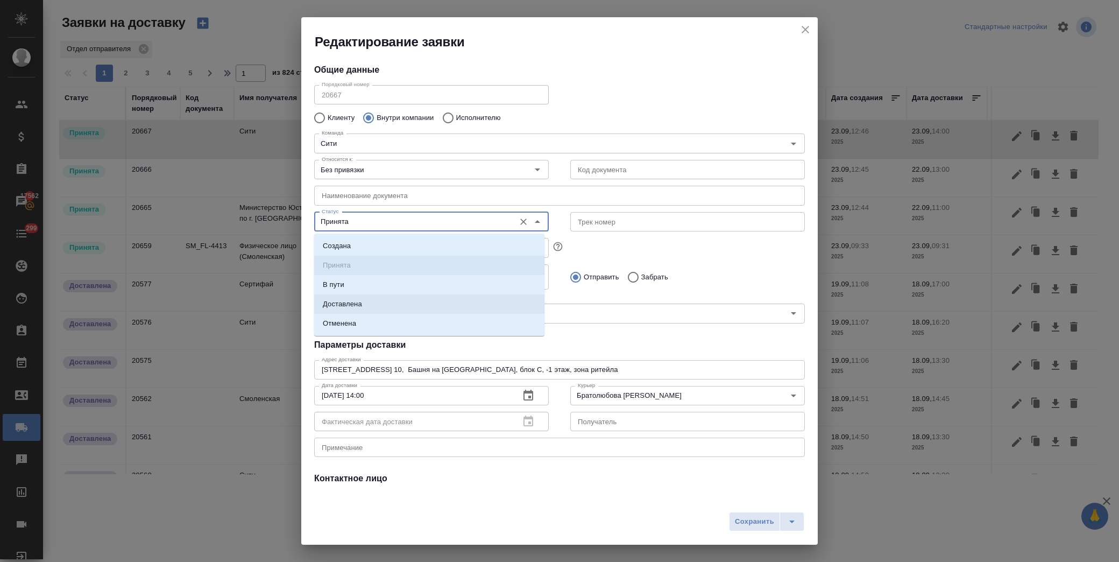
click at [378, 302] on li "Доставлена" at bounding box center [429, 303] width 230 height 19
type input "Доставлена"
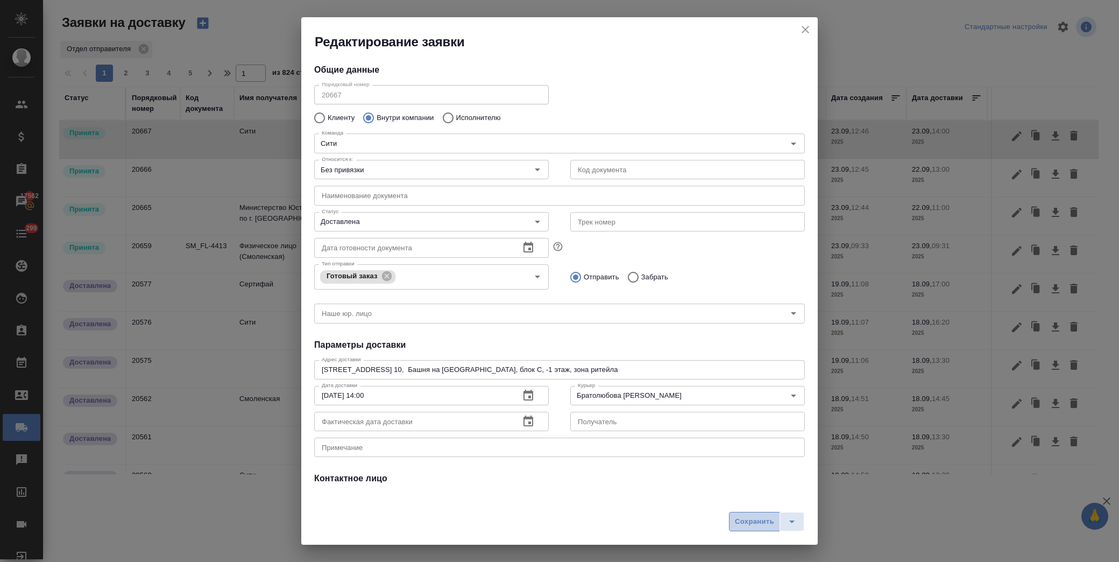
click at [764, 522] on span "Сохранить" at bounding box center [754, 521] width 39 height 12
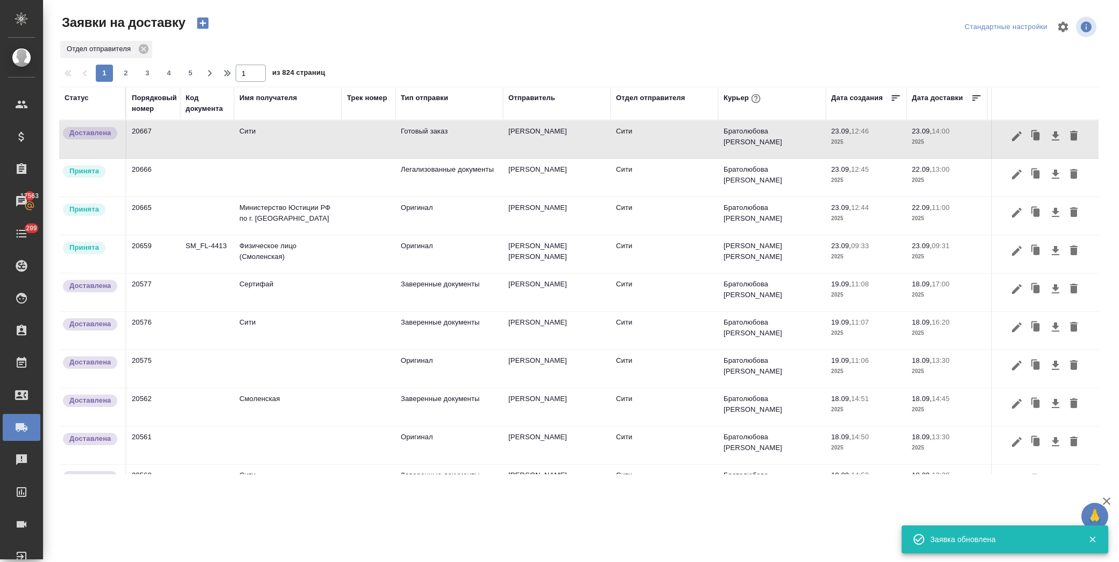
click at [294, 180] on td at bounding box center [288, 178] width 108 height 38
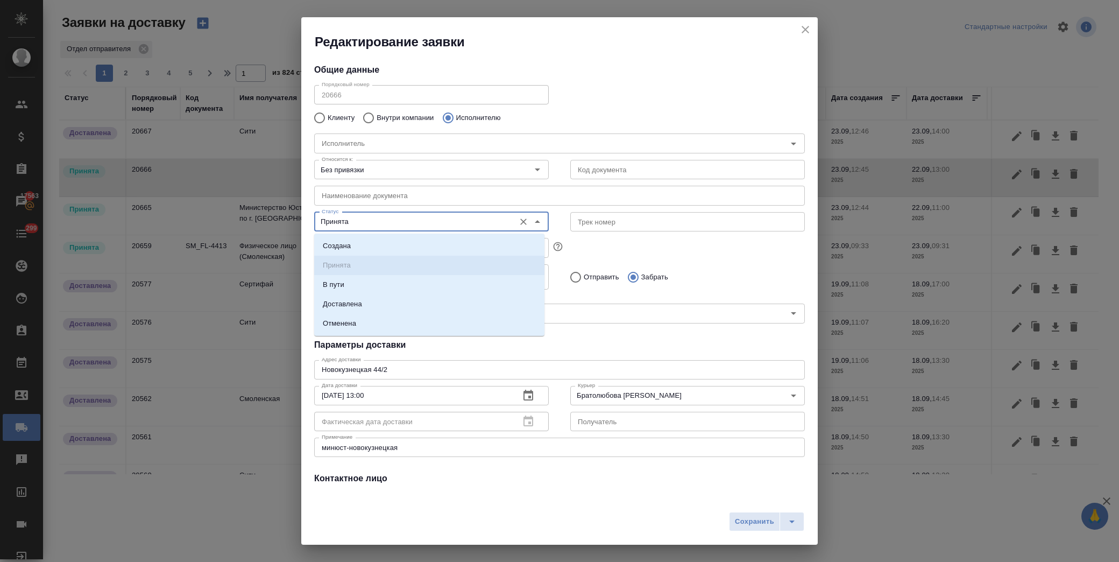
click at [425, 219] on input "Принята" at bounding box center [413, 221] width 192 height 13
click at [384, 303] on li "Доставлена" at bounding box center [429, 303] width 230 height 19
type input "Доставлена"
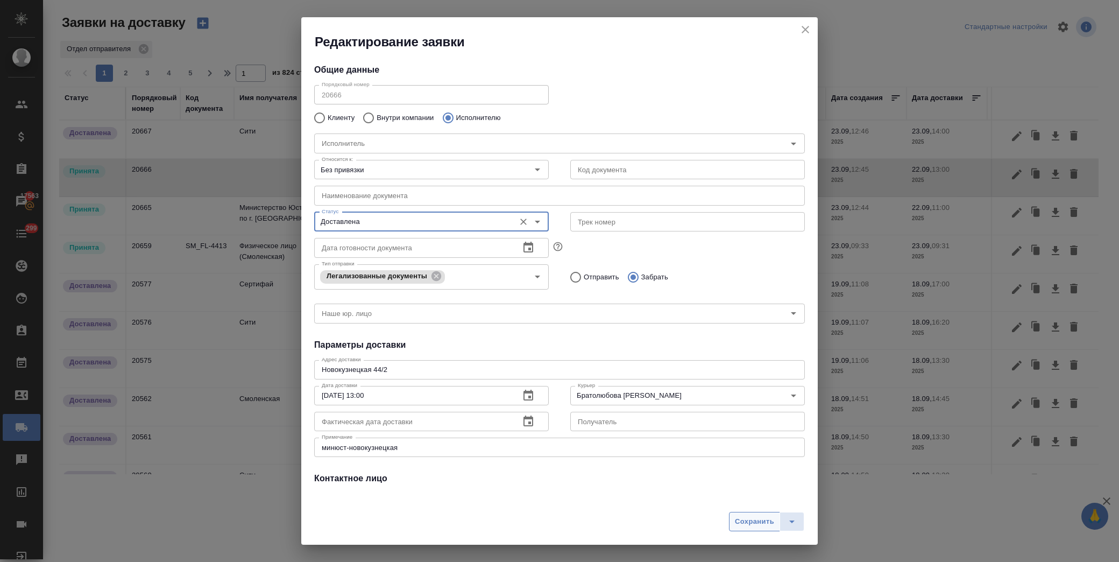
click at [751, 520] on span "Сохранить" at bounding box center [754, 521] width 39 height 12
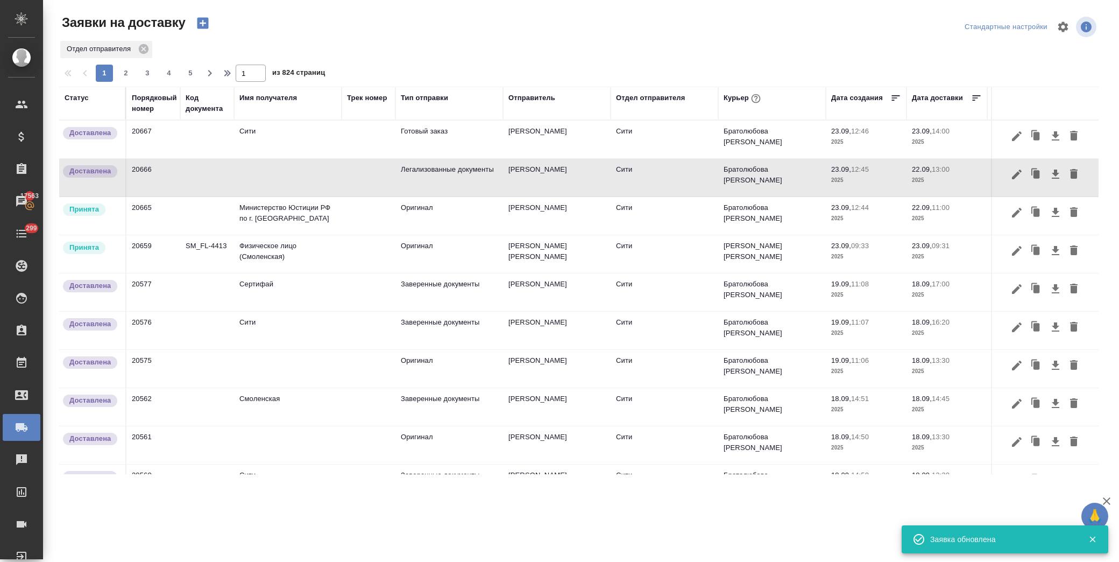
click at [297, 218] on td "Министерство Юстиции РФ по г. Москве" at bounding box center [288, 216] width 108 height 38
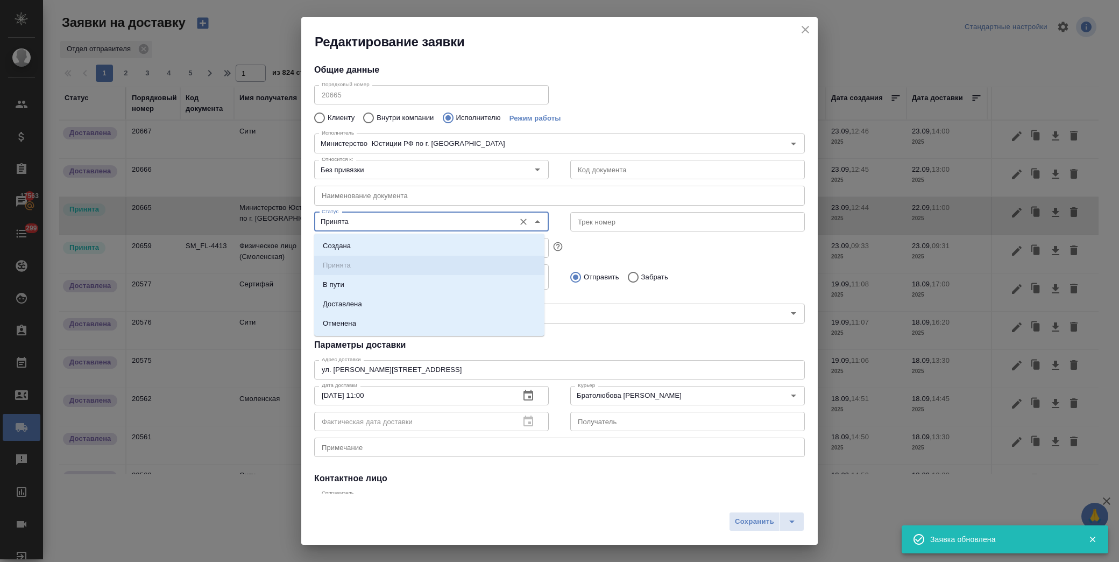
click at [423, 216] on input "Принята" at bounding box center [413, 221] width 192 height 13
click at [407, 303] on li "Доставлена" at bounding box center [429, 303] width 230 height 19
type input "Доставлена"
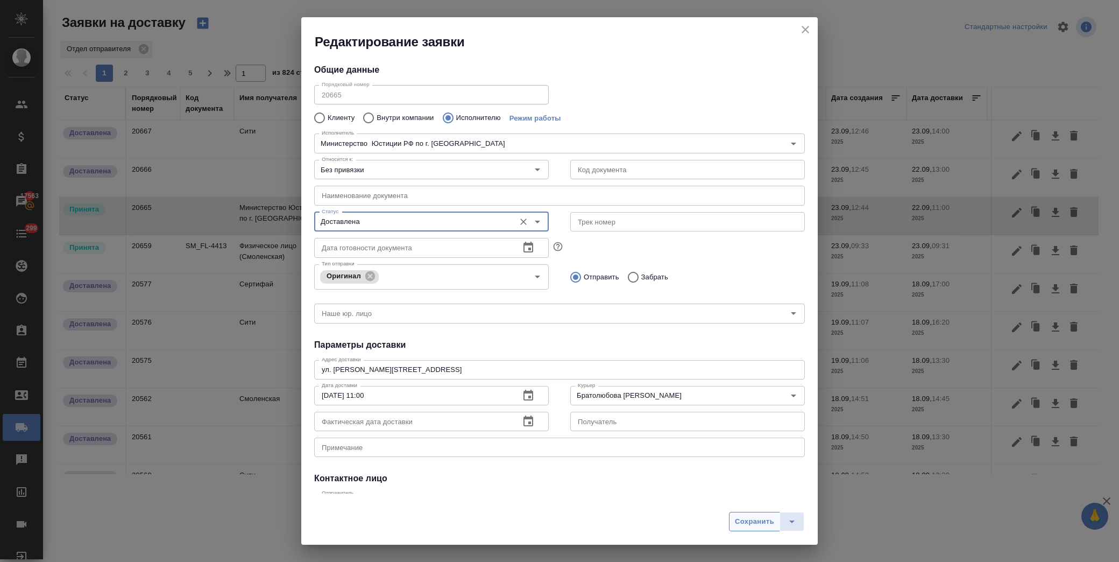
click at [751, 523] on span "Сохранить" at bounding box center [754, 521] width 39 height 12
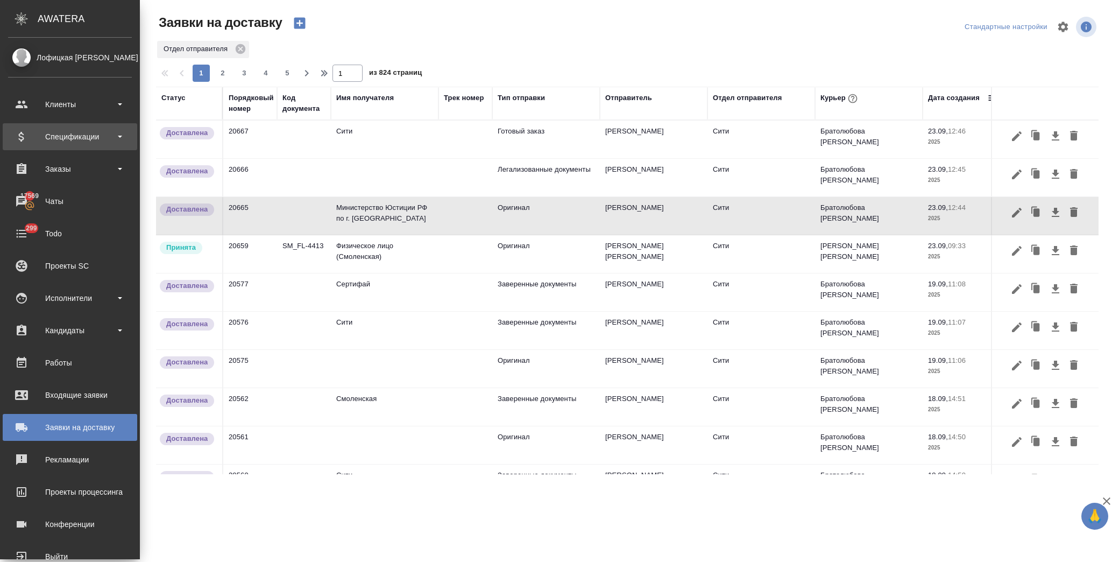
click at [84, 136] on div "Спецификации" at bounding box center [70, 137] width 124 height 16
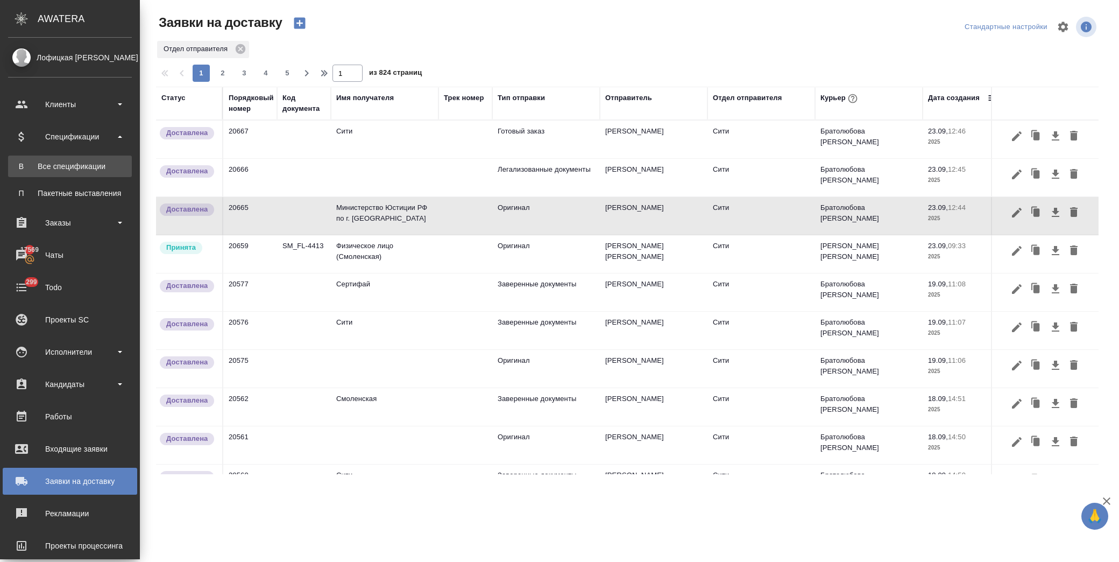
click at [104, 159] on link "В Все спецификации" at bounding box center [70, 166] width 124 height 22
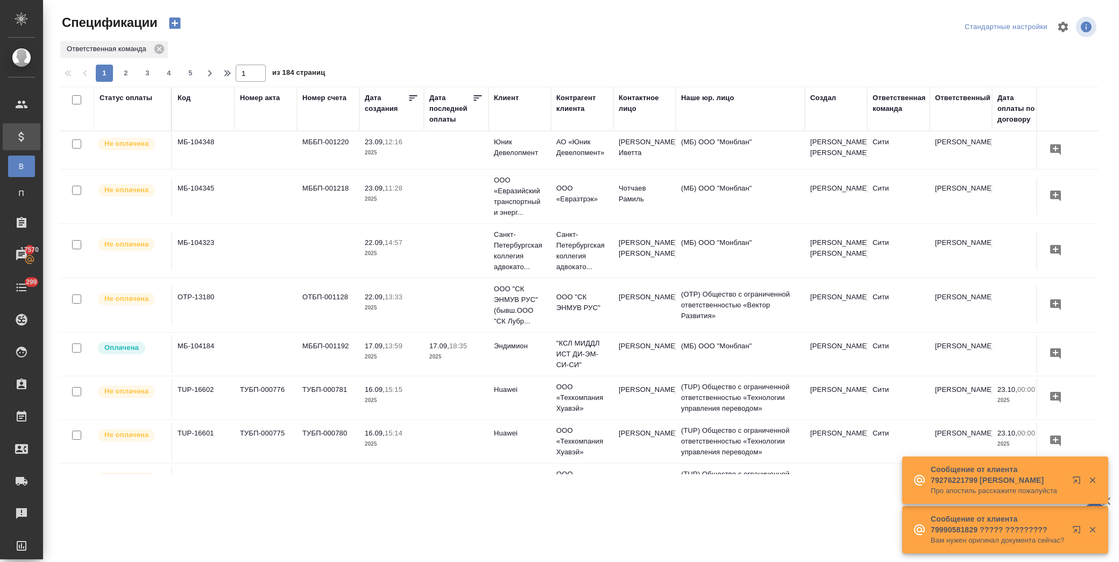
click at [109, 100] on div "Статус оплаты" at bounding box center [126, 98] width 53 height 11
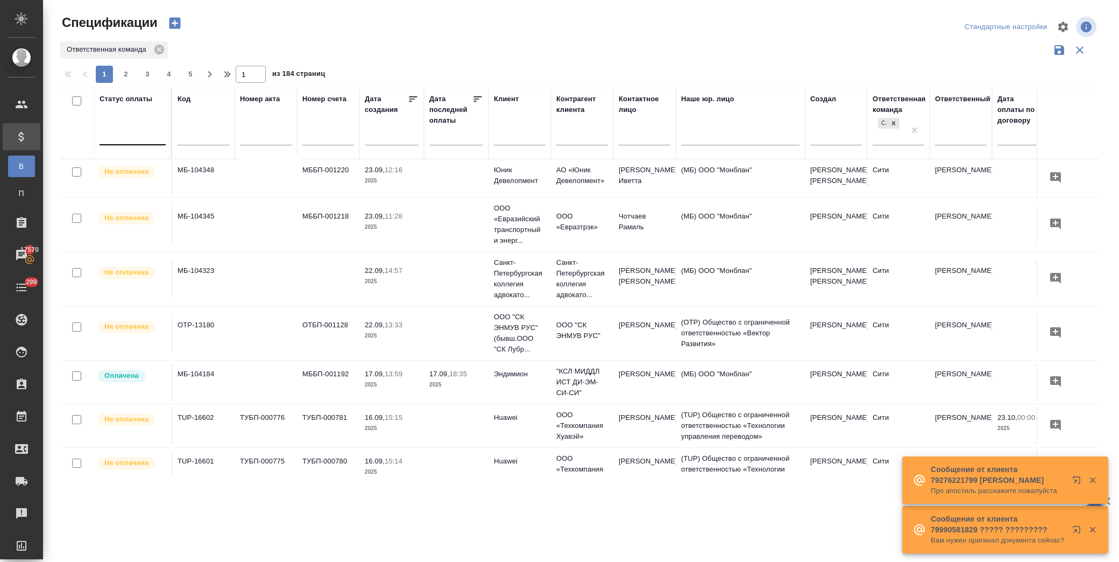
click at [125, 143] on div at bounding box center [133, 135] width 66 height 20
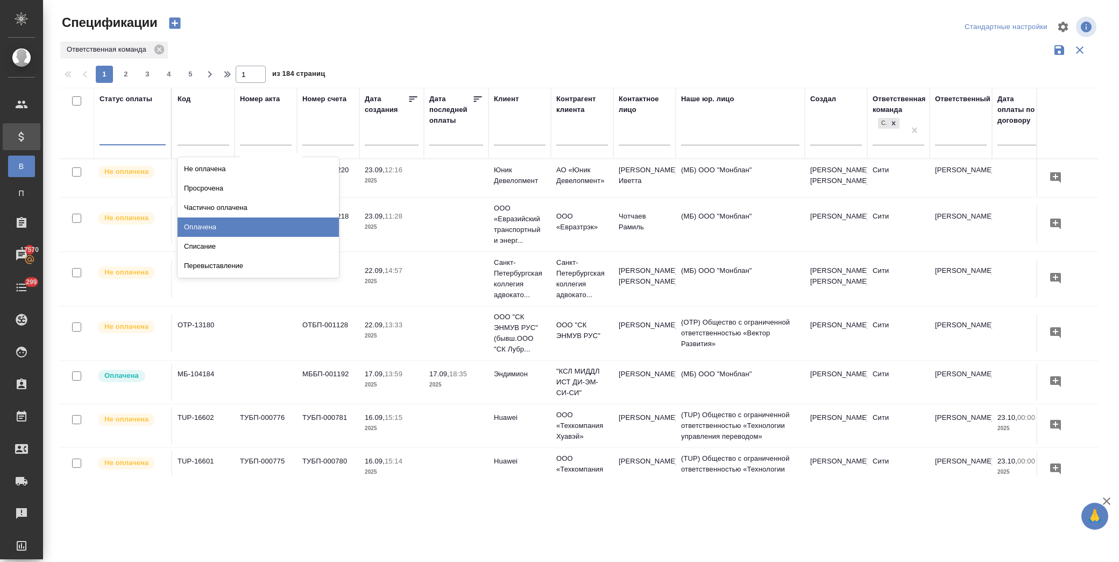
click at [212, 225] on div "Оплачена" at bounding box center [258, 226] width 161 height 19
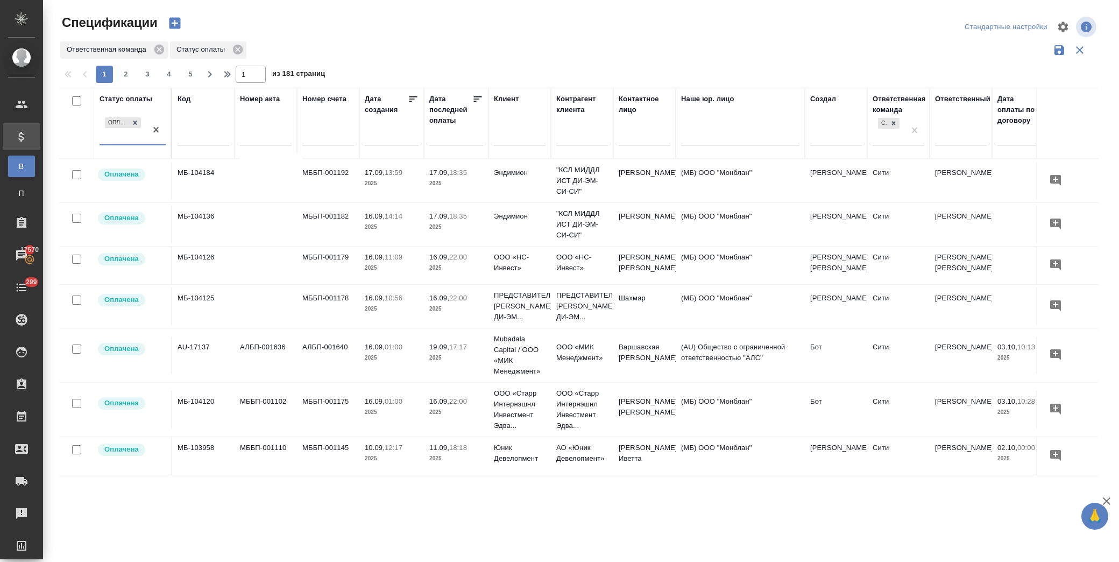
click at [473, 105] on div at bounding box center [477, 101] width 11 height 14
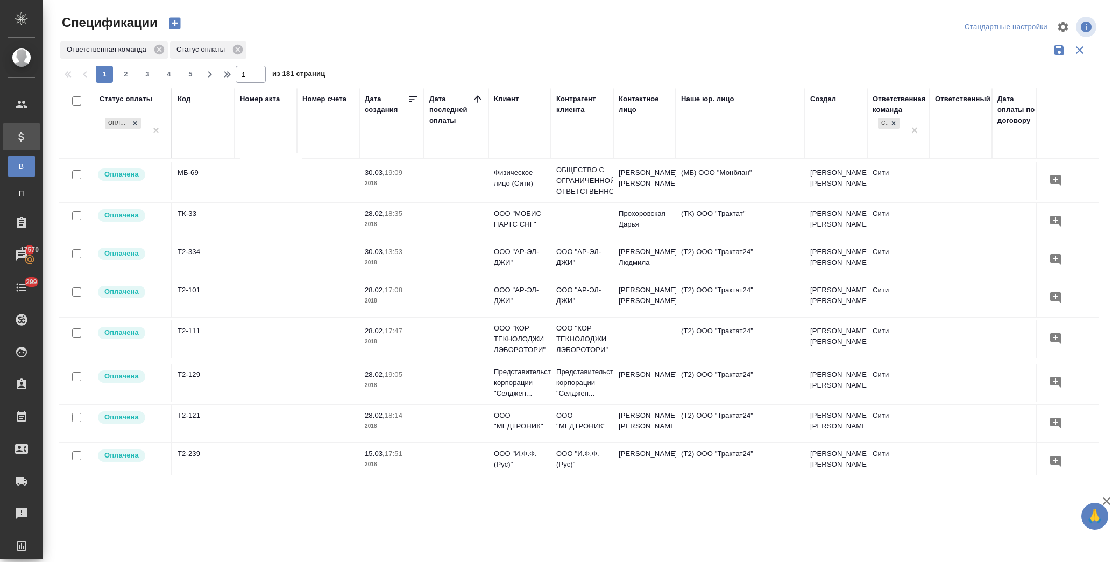
click at [479, 102] on icon at bounding box center [477, 99] width 11 height 11
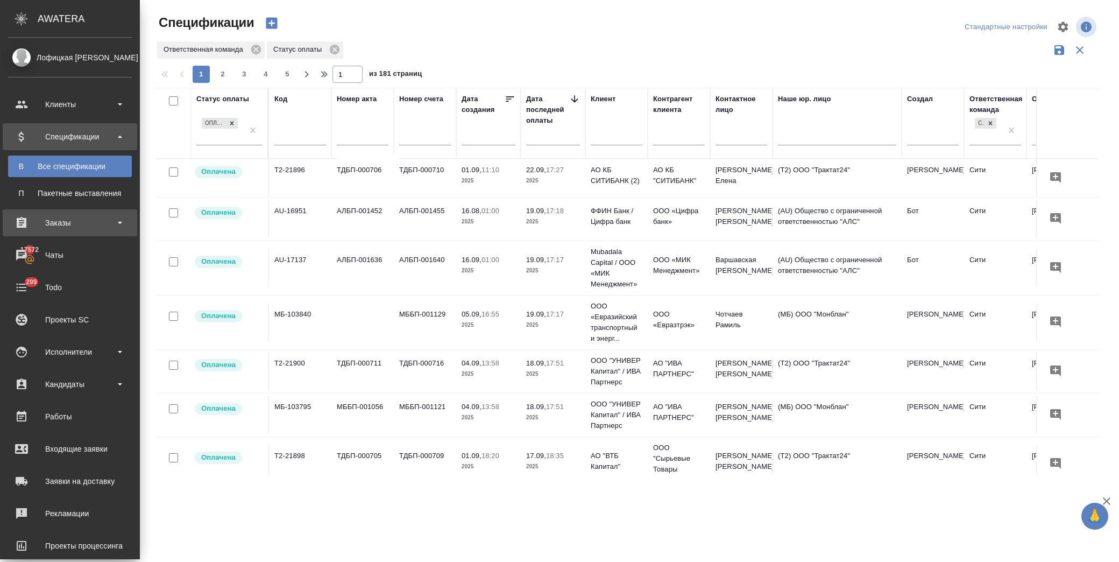
click at [100, 215] on div "Заказы" at bounding box center [70, 223] width 124 height 16
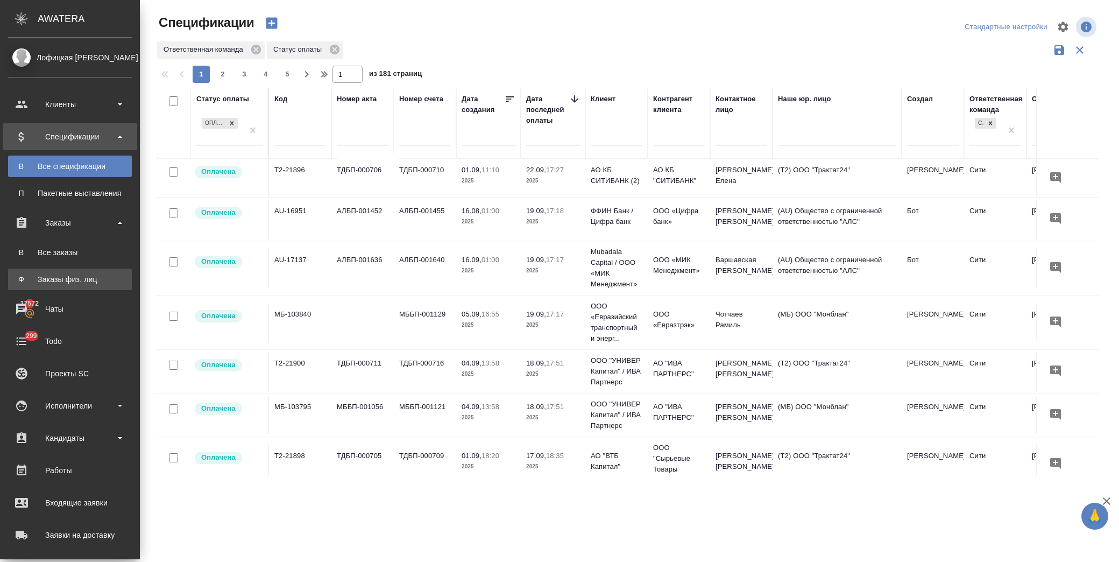
click at [90, 278] on div "Заказы физ. лиц" at bounding box center [69, 279] width 113 height 11
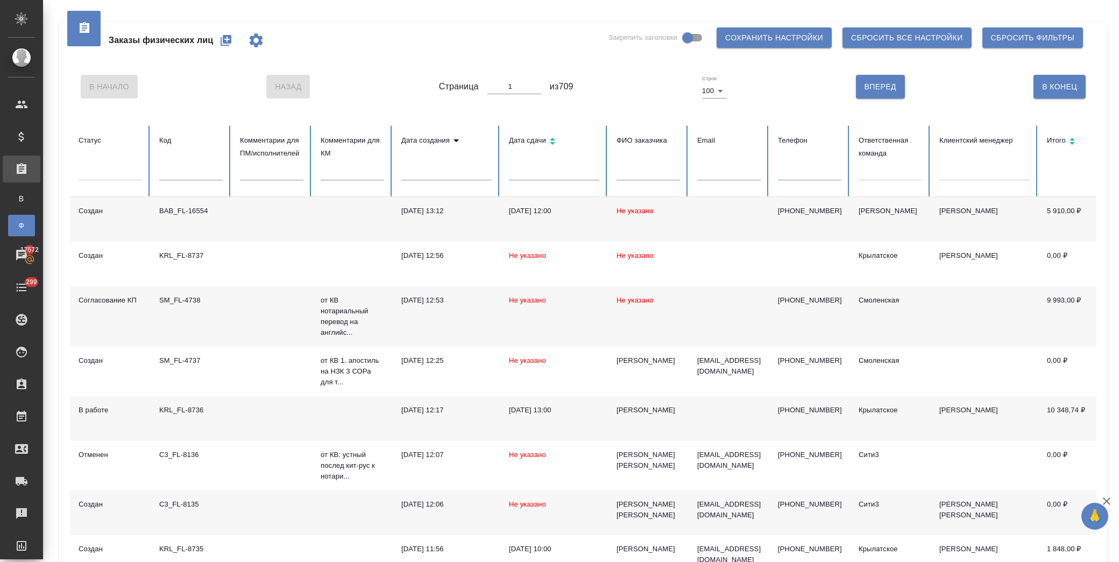
click at [975, 170] on div at bounding box center [984, 170] width 90 height 16
type input "p"
type input "зайцева"
click at [987, 204] on div "[PERSON_NAME]" at bounding box center [1046, 202] width 215 height 17
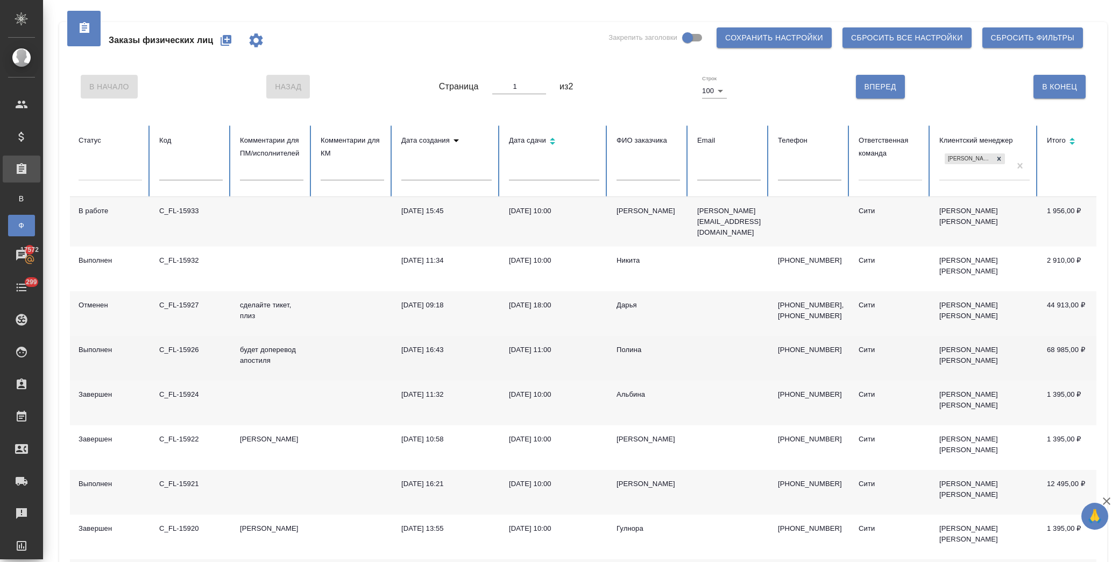
click at [357, 351] on td at bounding box center [352, 358] width 81 height 45
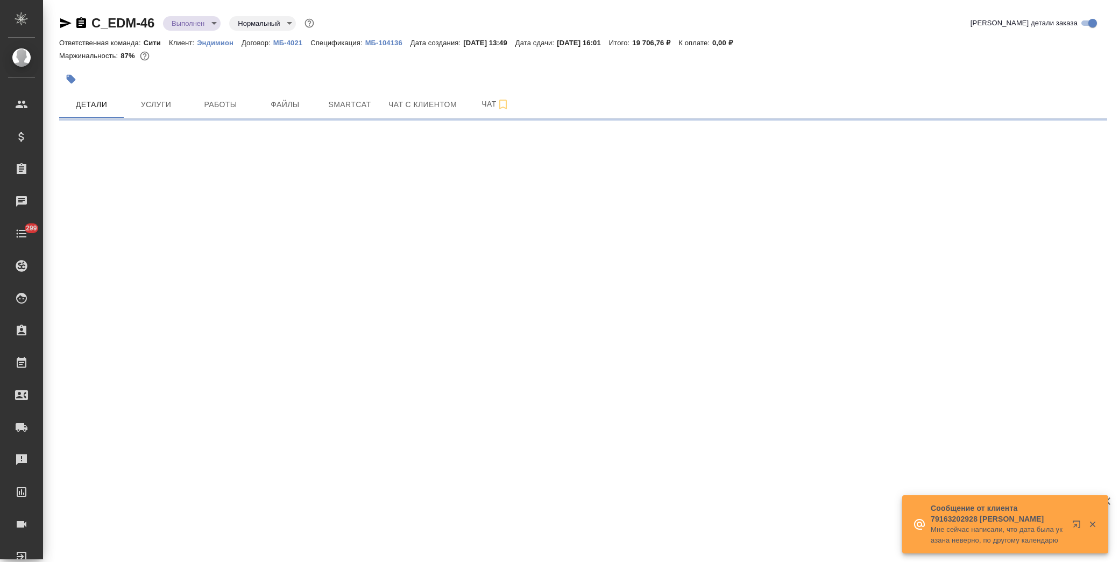
select select "RU"
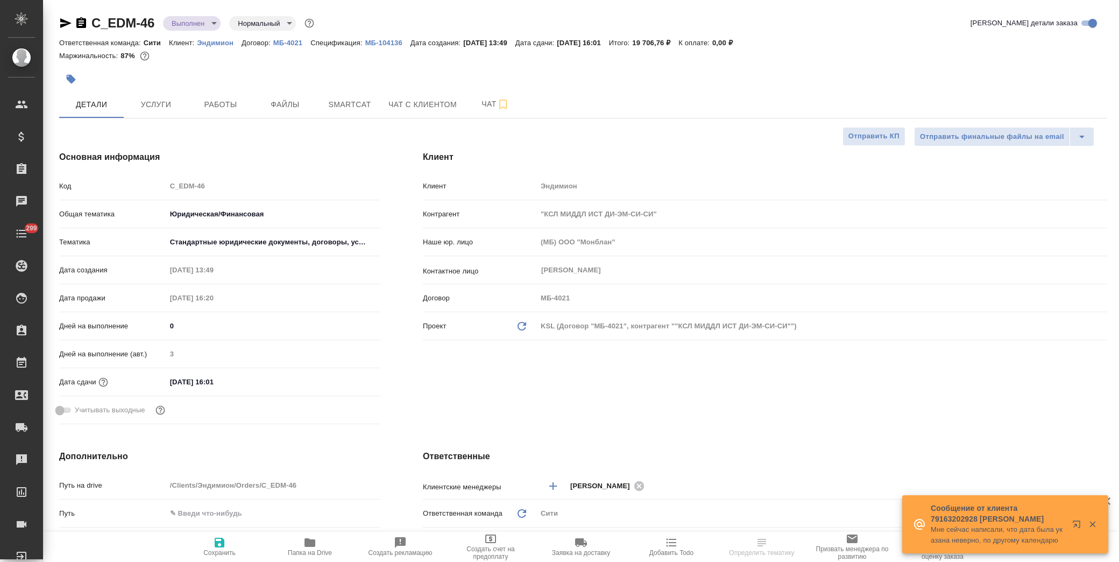
type textarea "x"
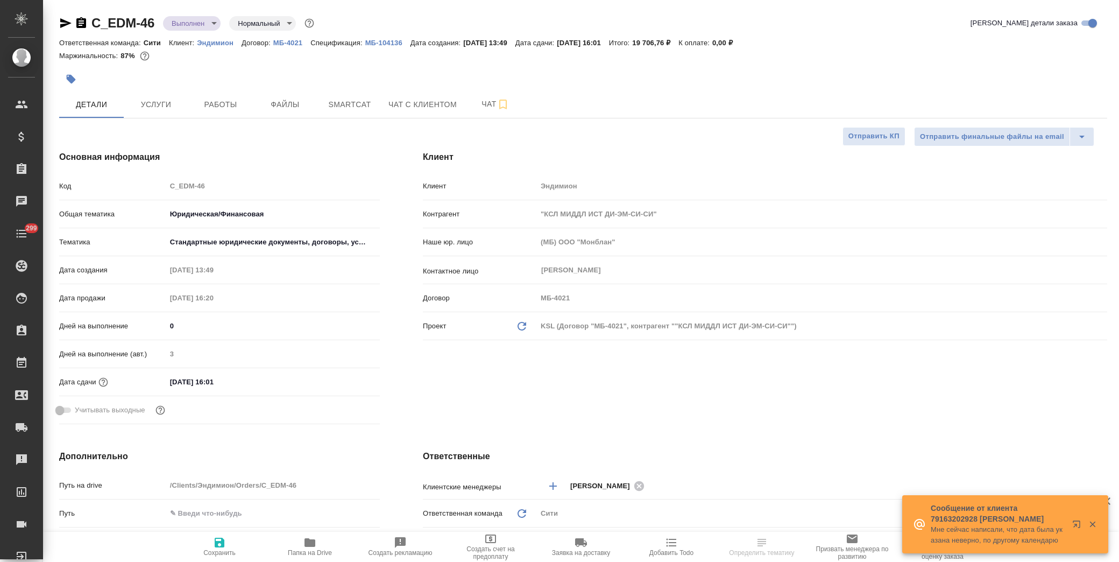
type textarea "x"
click at [318, 544] on span "Папка на Drive" at bounding box center [309, 546] width 77 height 20
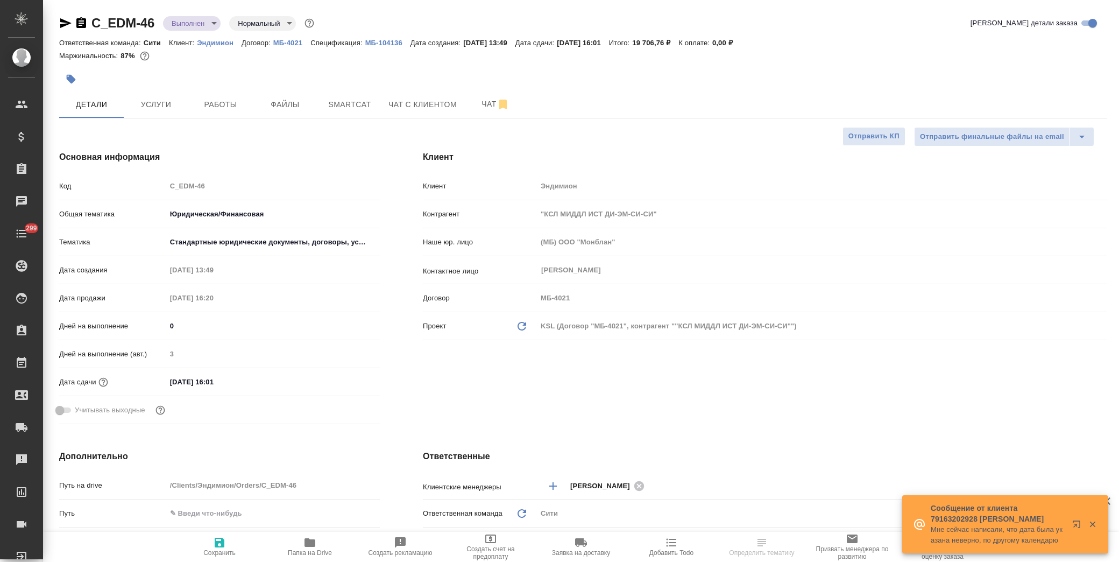
type textarea "x"
select select "RU"
type textarea "x"
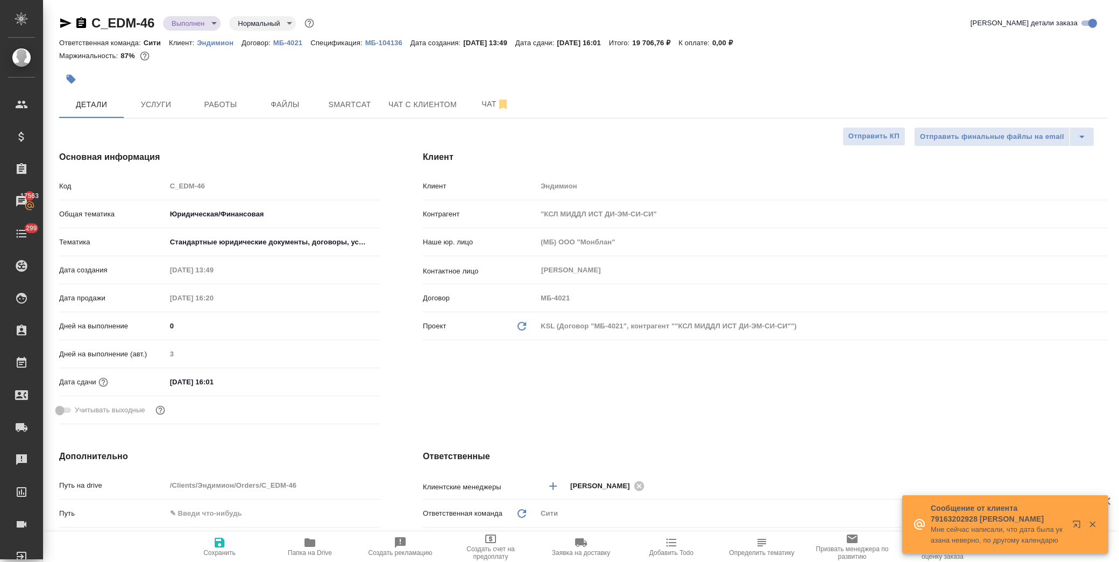
type textarea "x"
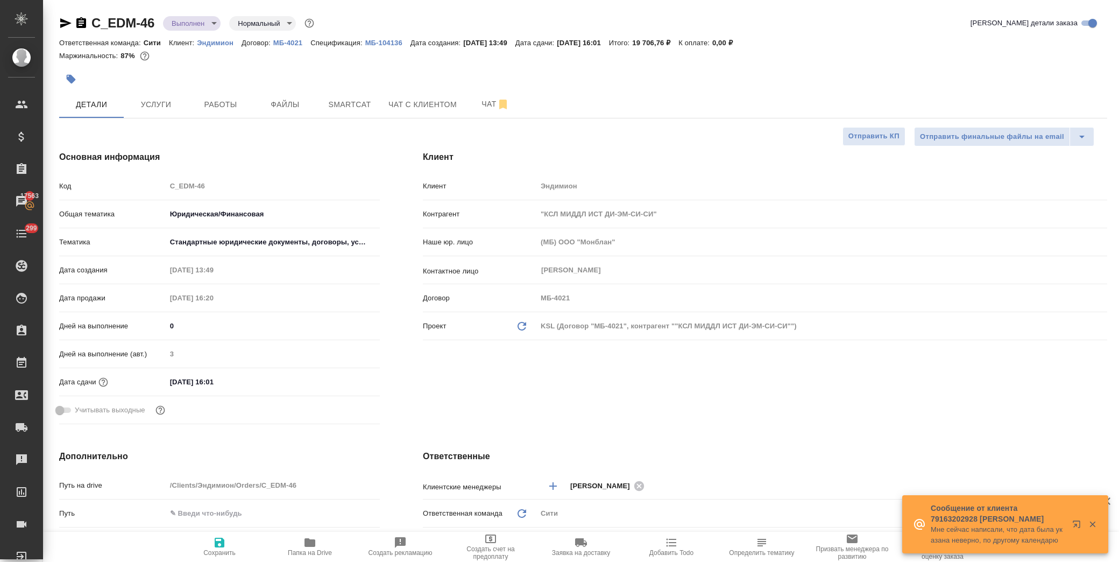
type textarea "x"
click at [67, 77] on icon "button" at bounding box center [71, 79] width 9 height 9
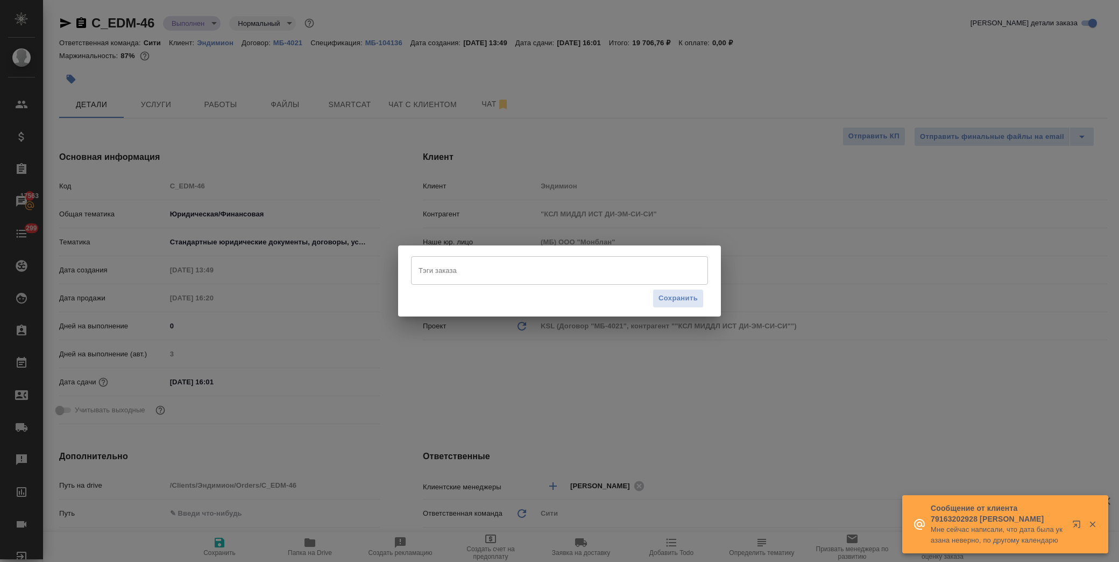
drag, startPoint x: 583, startPoint y: 277, endPoint x: 583, endPoint y: 269, distance: 7.5
click at [583, 277] on input "Тэги заказа" at bounding box center [549, 270] width 267 height 18
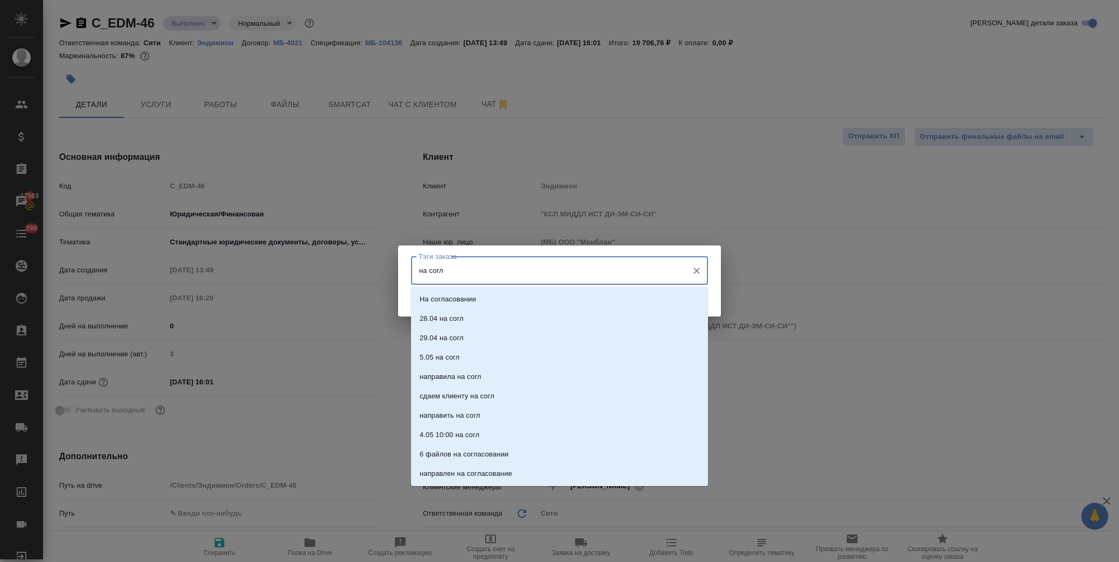
type input "на согла"
click at [555, 298] on li "На согласовании" at bounding box center [559, 298] width 297 height 19
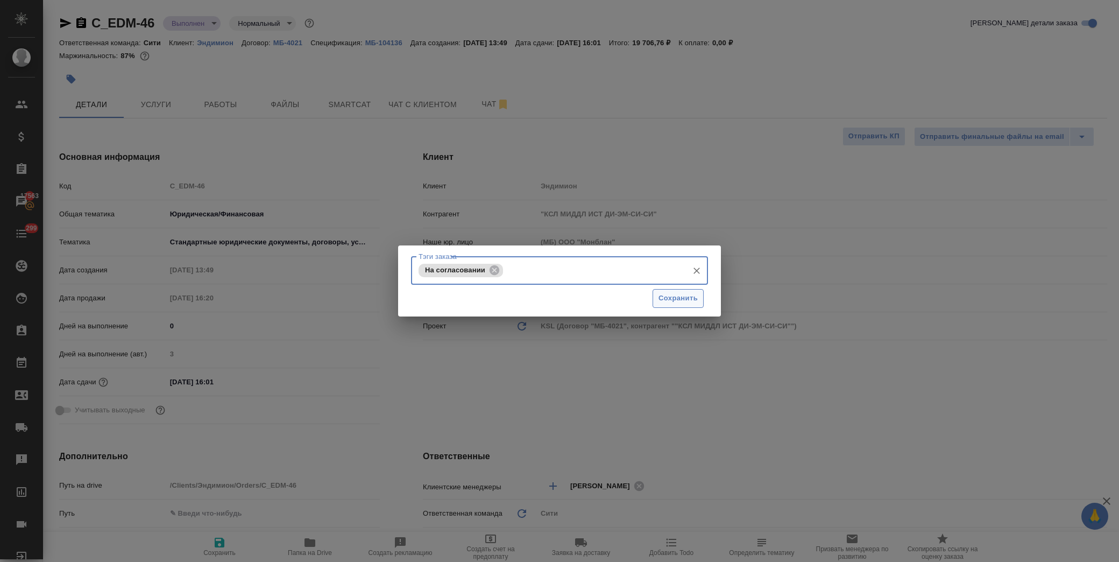
click at [666, 299] on span "Сохранить" at bounding box center [677, 298] width 39 height 12
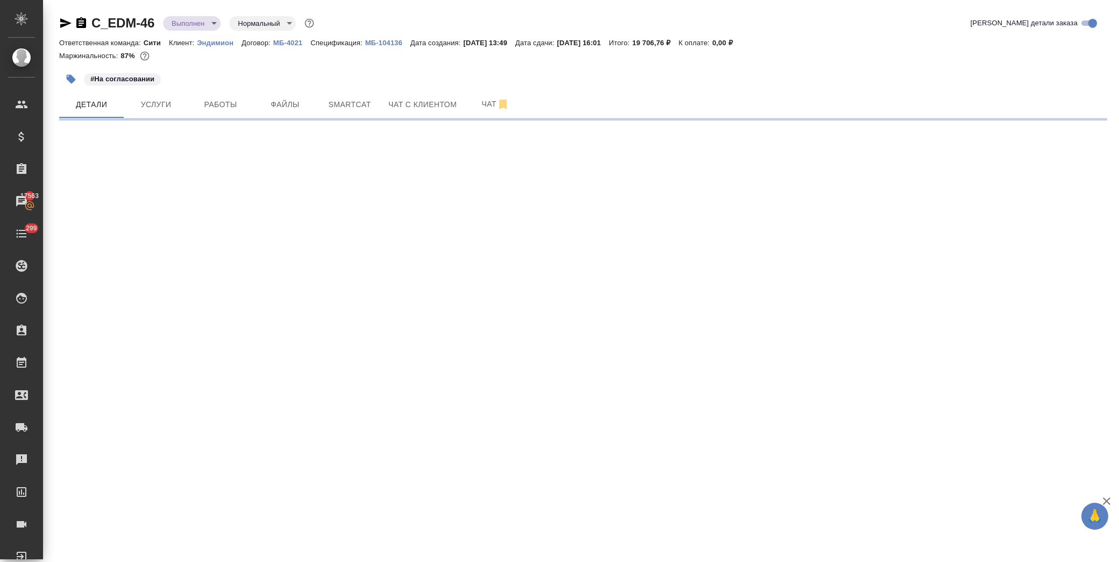
select select "RU"
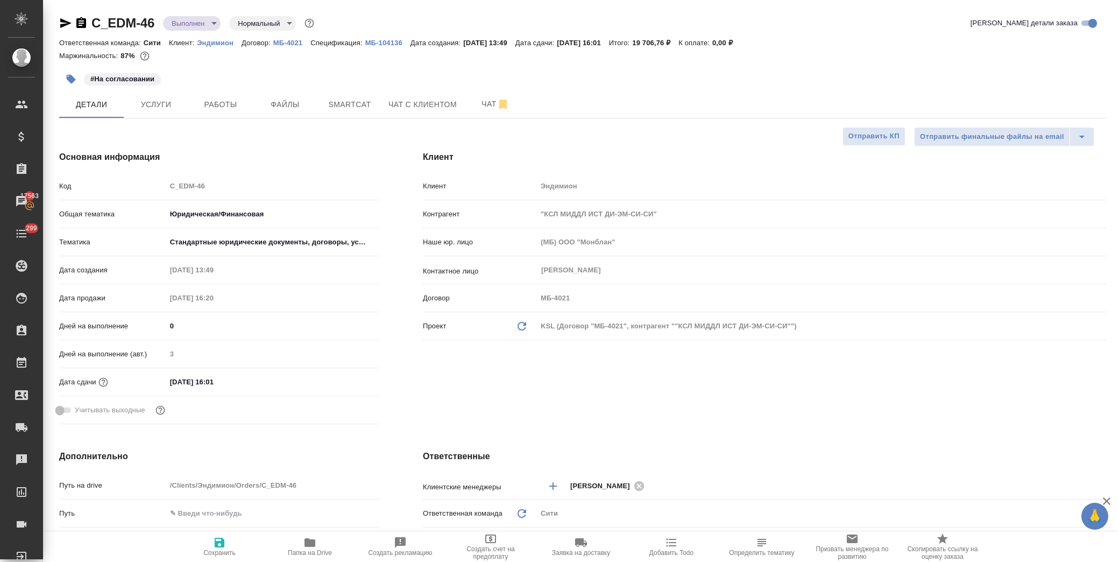
type textarea "x"
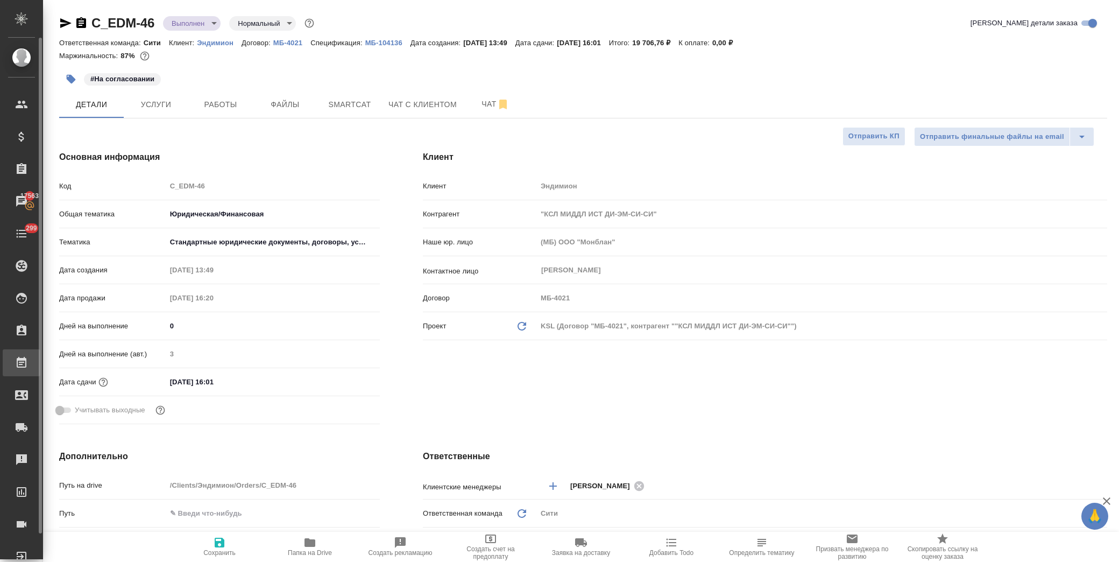
type textarea "x"
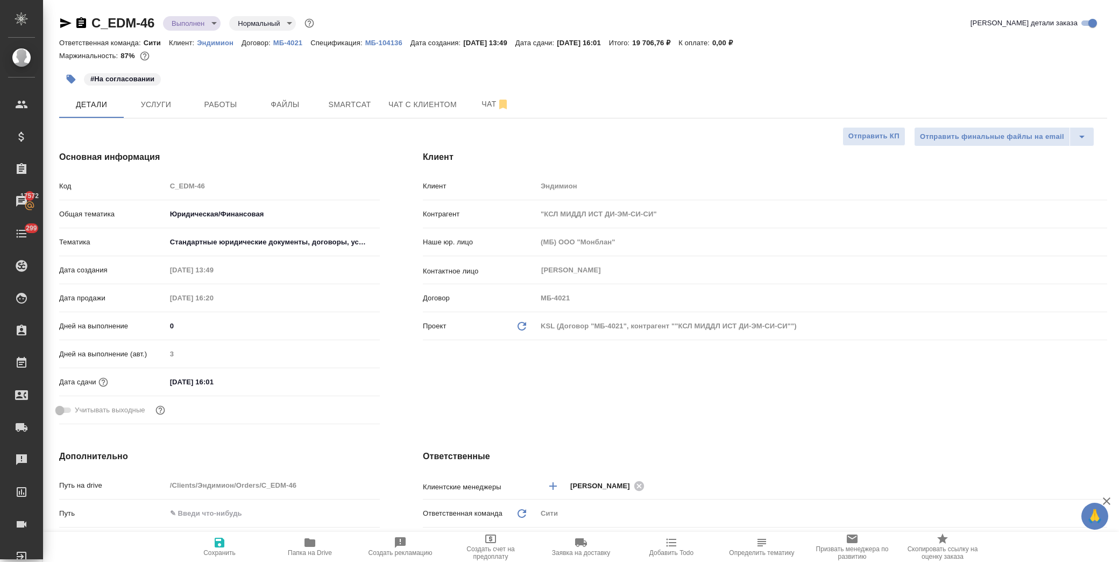
type textarea "x"
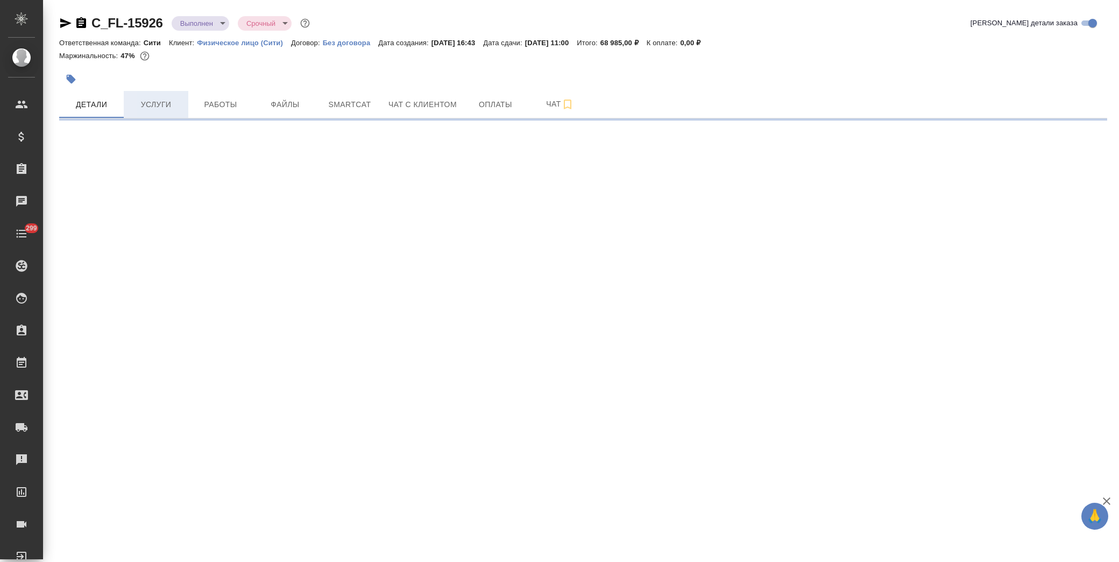
select select "RU"
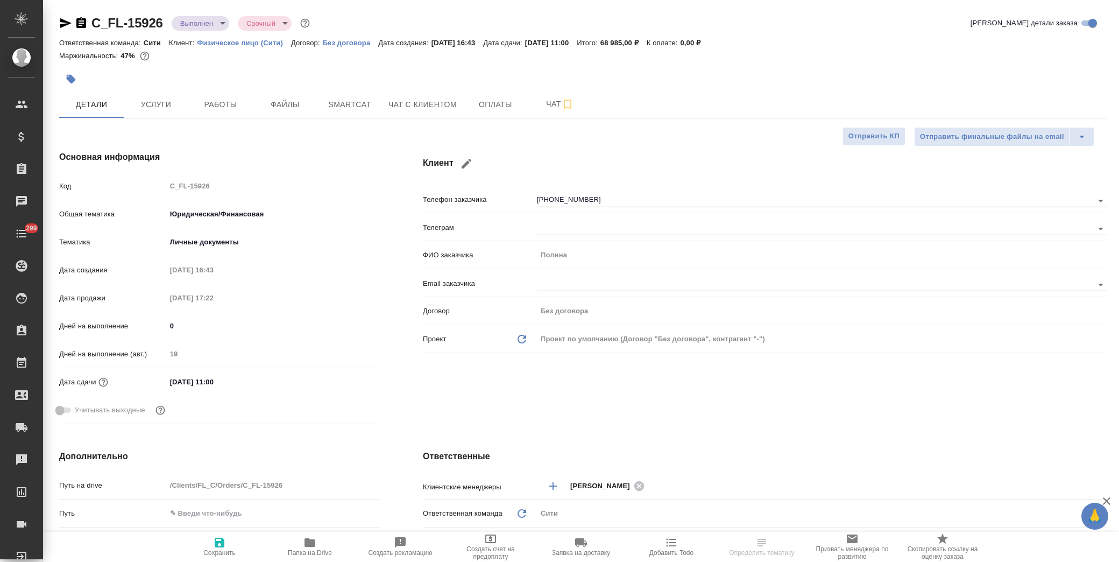
type textarea "x"
click at [438, 103] on span "Чат с клиентом" at bounding box center [422, 104] width 68 height 13
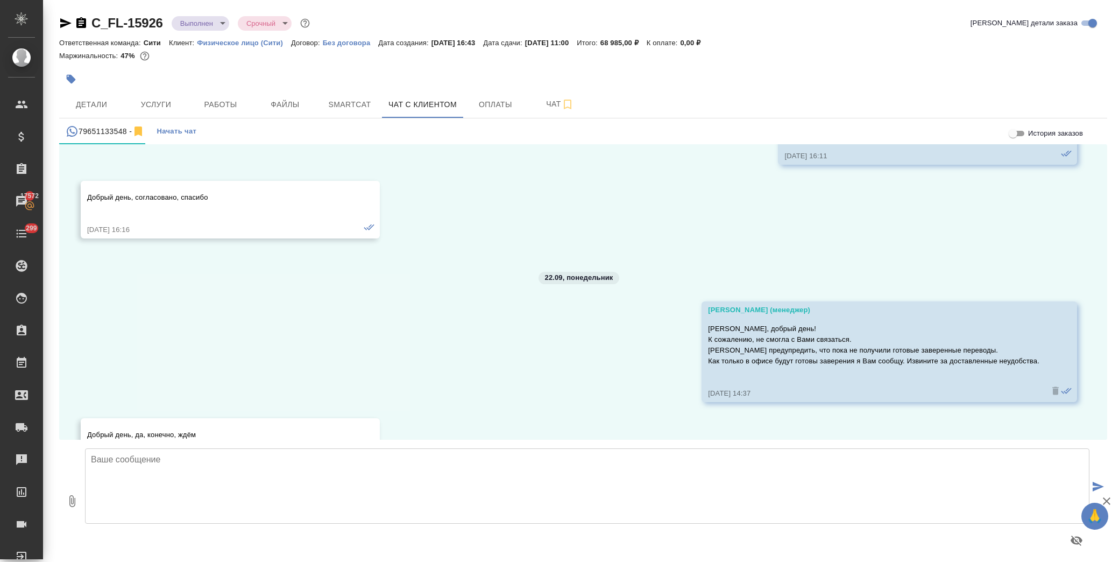
scroll to position [717, 0]
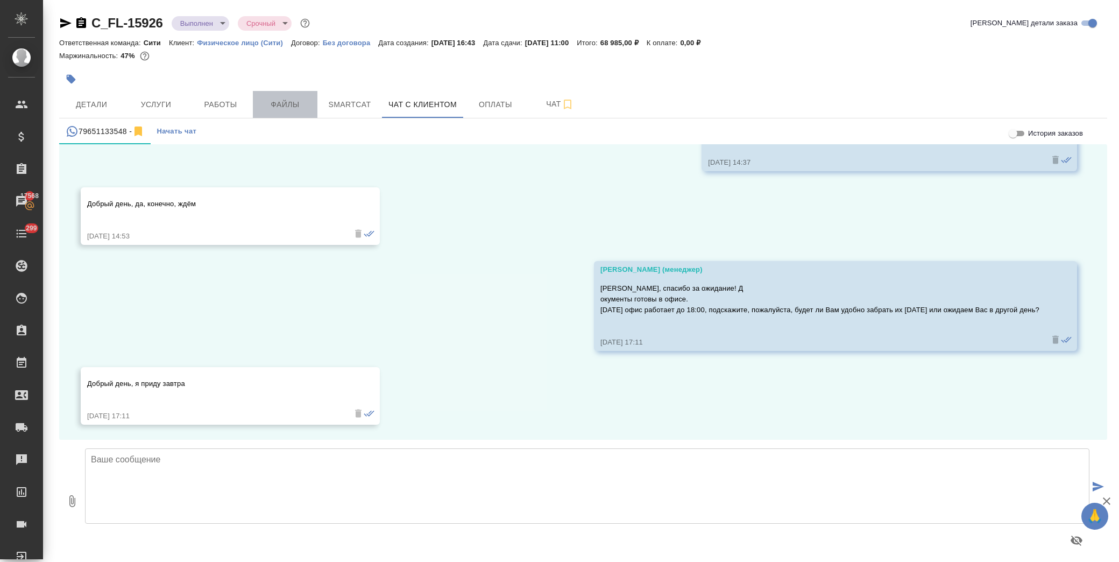
click at [263, 102] on span "Файлы" at bounding box center [285, 104] width 52 height 13
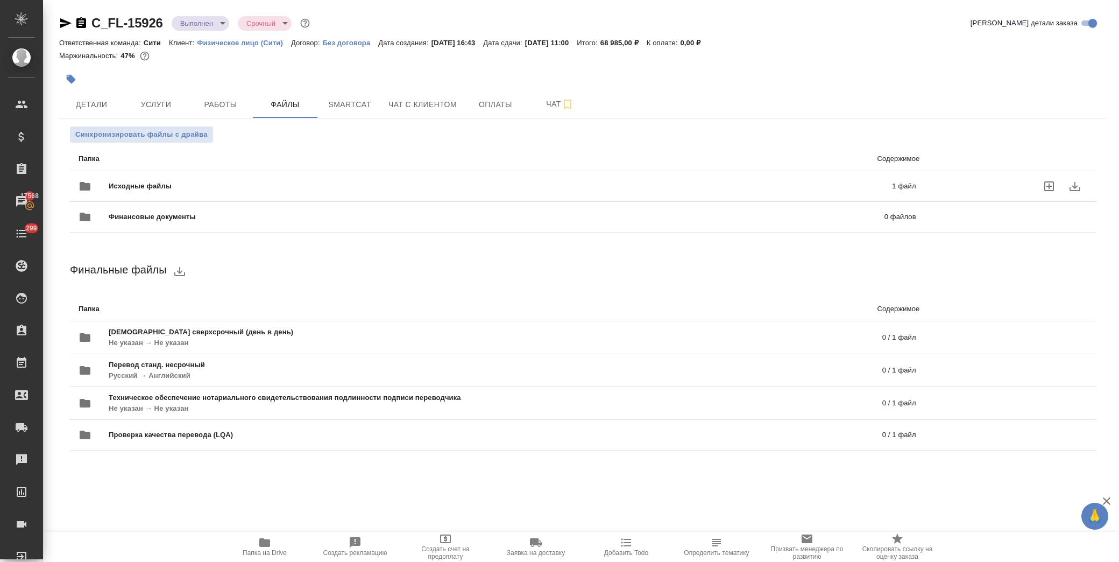
click at [189, 186] on span "Исходные файлы" at bounding box center [320, 186] width 423 height 11
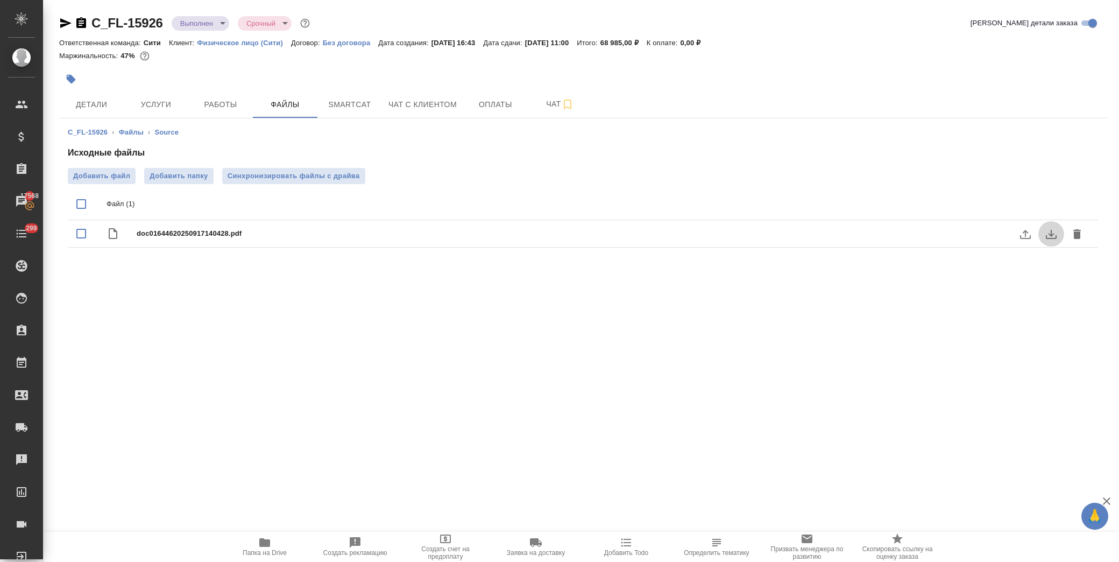
click at [1051, 234] on icon "download" at bounding box center [1051, 234] width 11 height 9
click at [1048, 237] on icon "download" at bounding box center [1051, 234] width 13 height 13
click at [279, 544] on span "Папка на Drive" at bounding box center [264, 546] width 77 height 20
click at [219, 110] on span "Работы" at bounding box center [221, 104] width 52 height 13
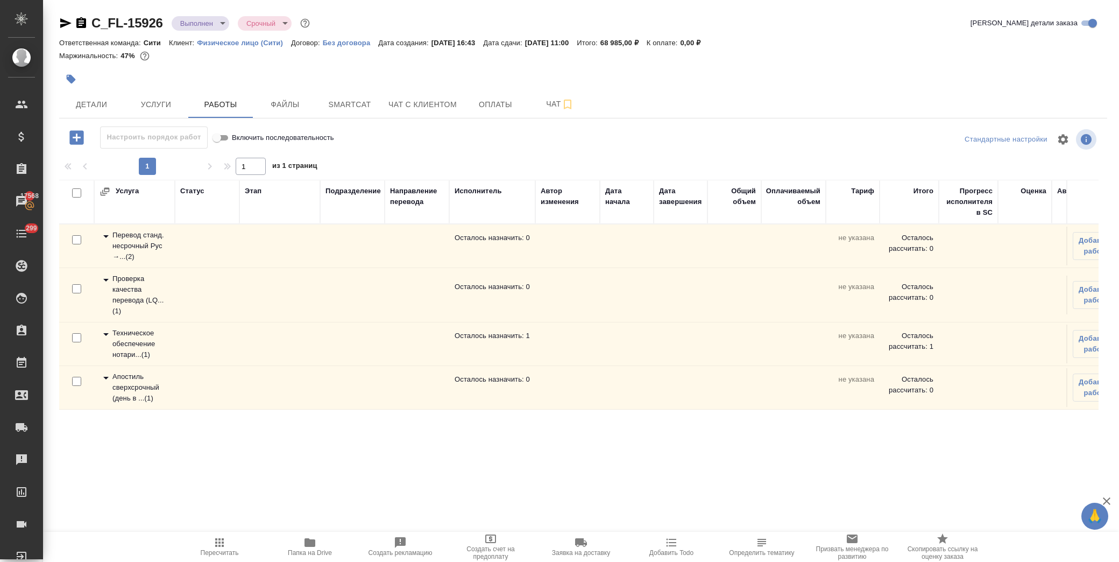
click at [104, 377] on icon at bounding box center [106, 377] width 13 height 13
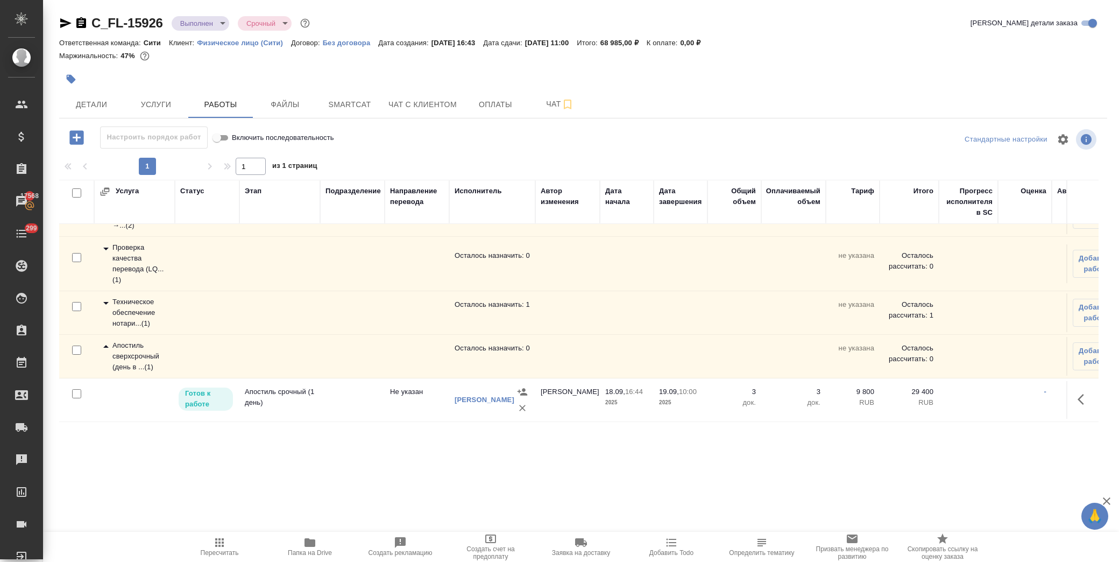
click at [108, 296] on icon at bounding box center [106, 302] width 13 height 13
